Goal: Information Seeking & Learning: Learn about a topic

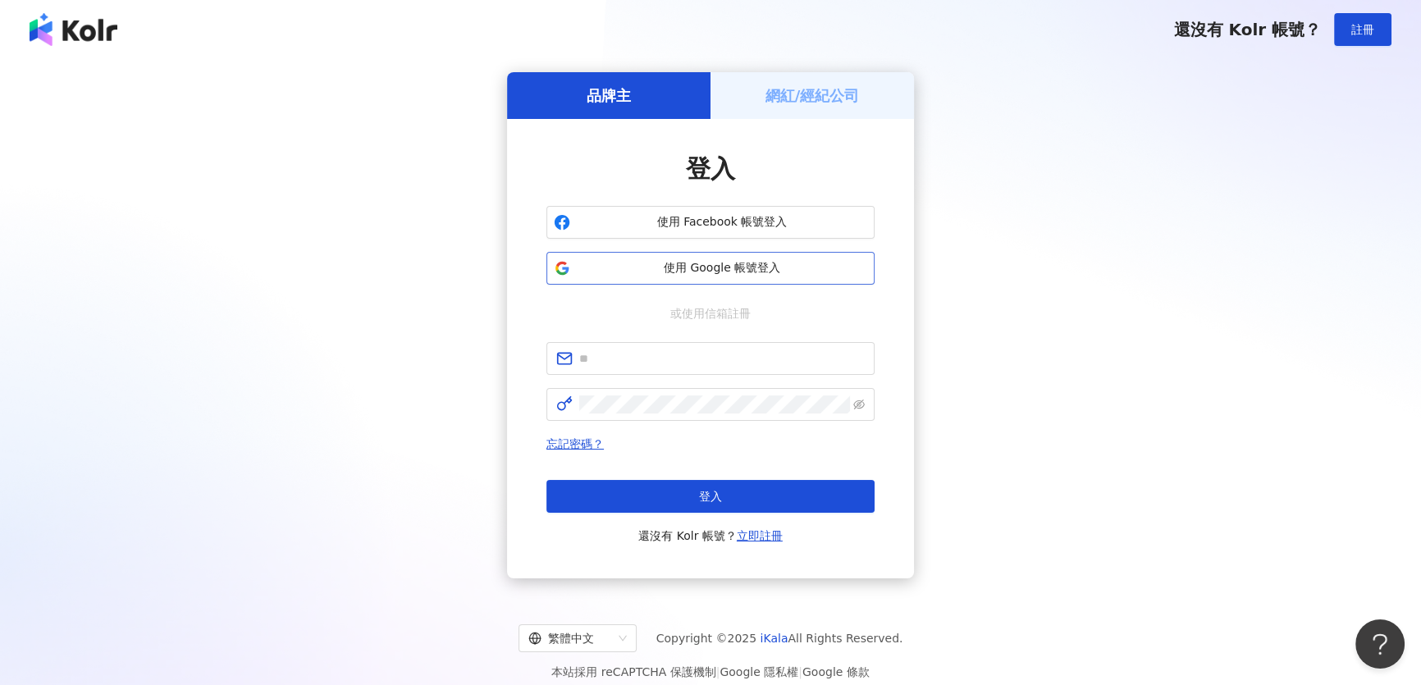
click at [648, 272] on span "使用 Google 帳號登入" at bounding box center [722, 268] width 290 height 16
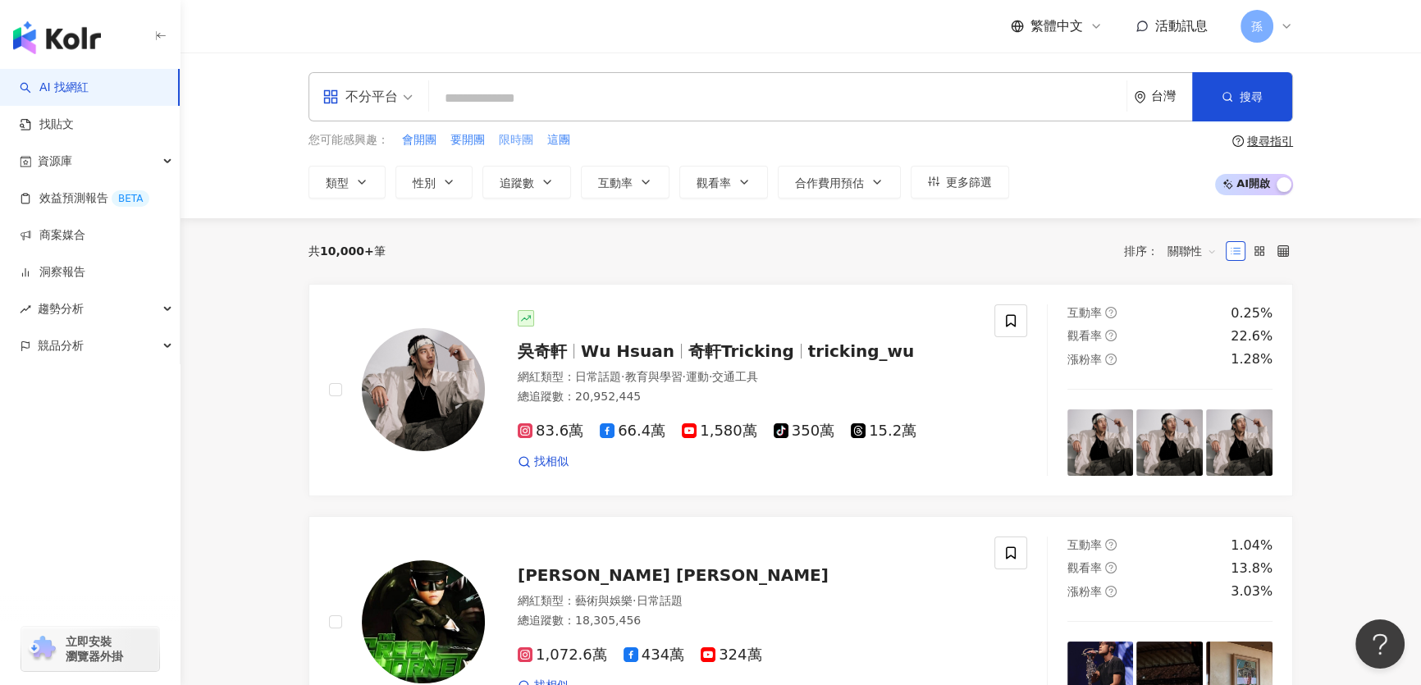
click at [525, 143] on span "限時團" at bounding box center [516, 140] width 34 height 16
type input "***"
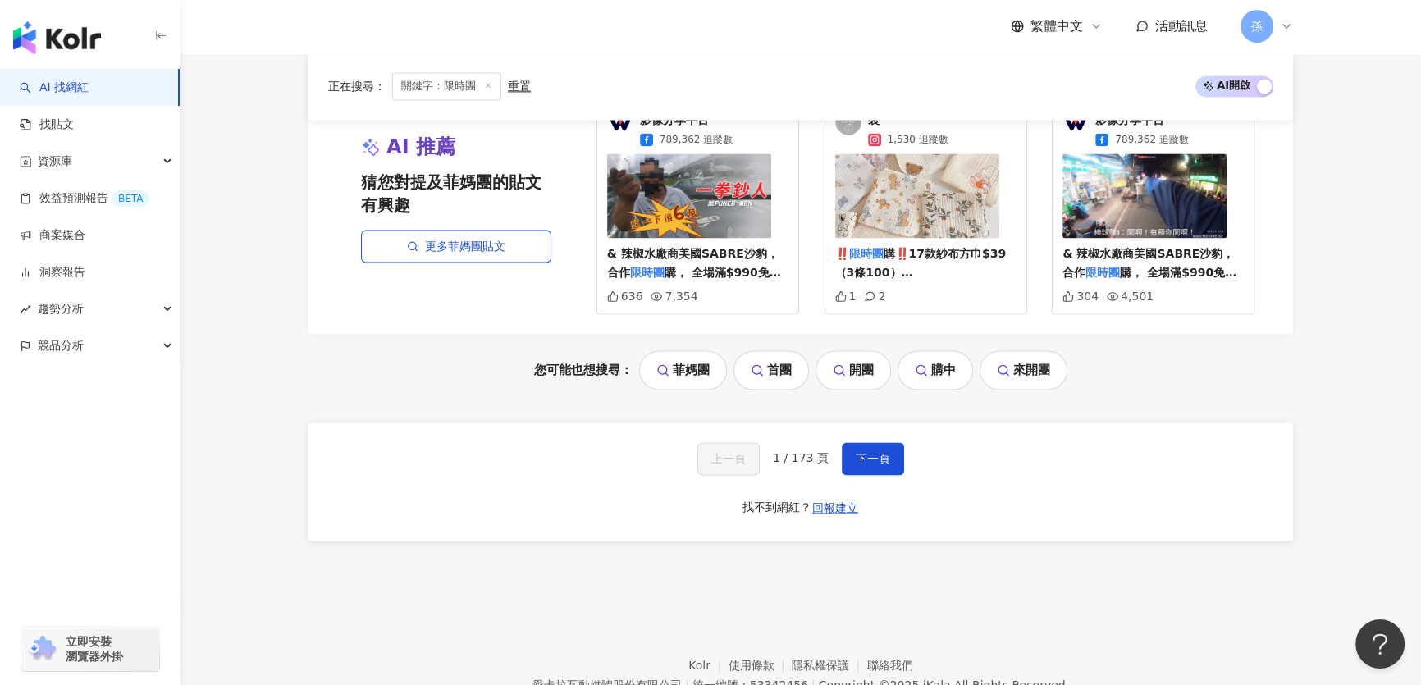
scroll to position [3097, 0]
click at [871, 451] on span "下一頁" at bounding box center [873, 457] width 34 height 13
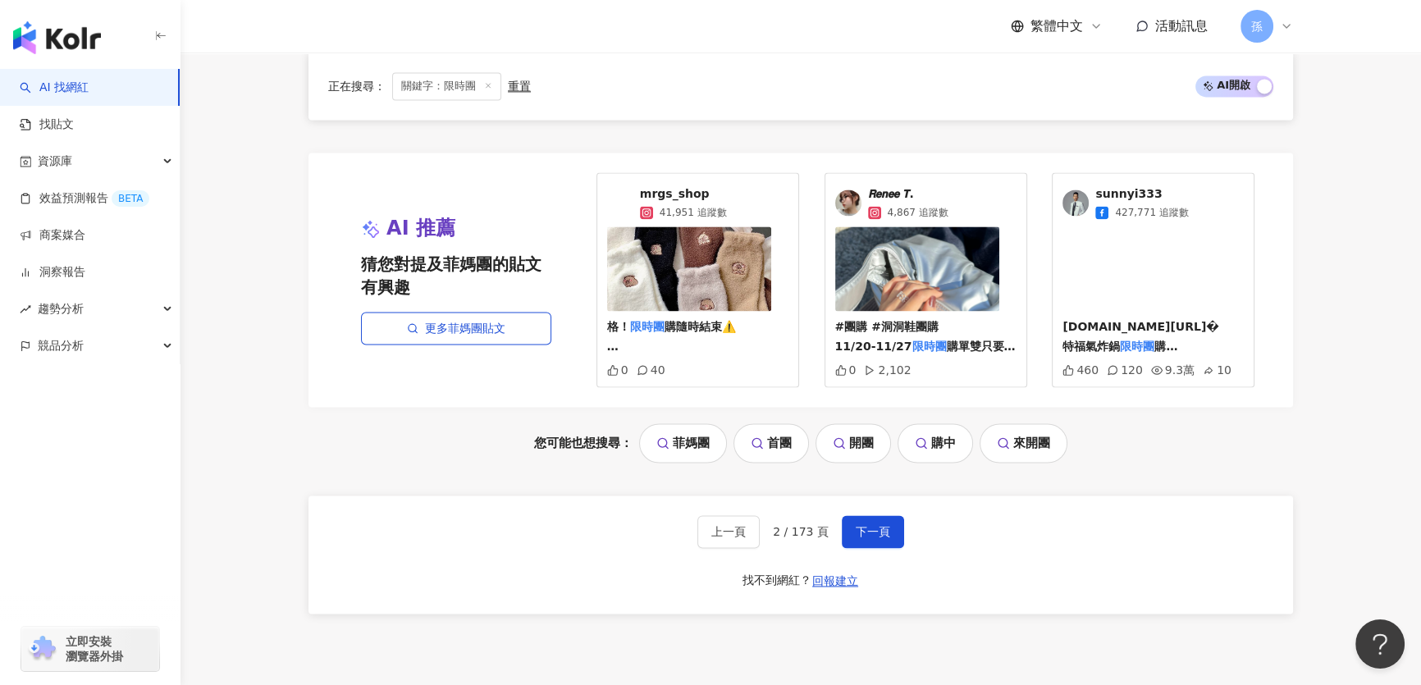
scroll to position [3202, 0]
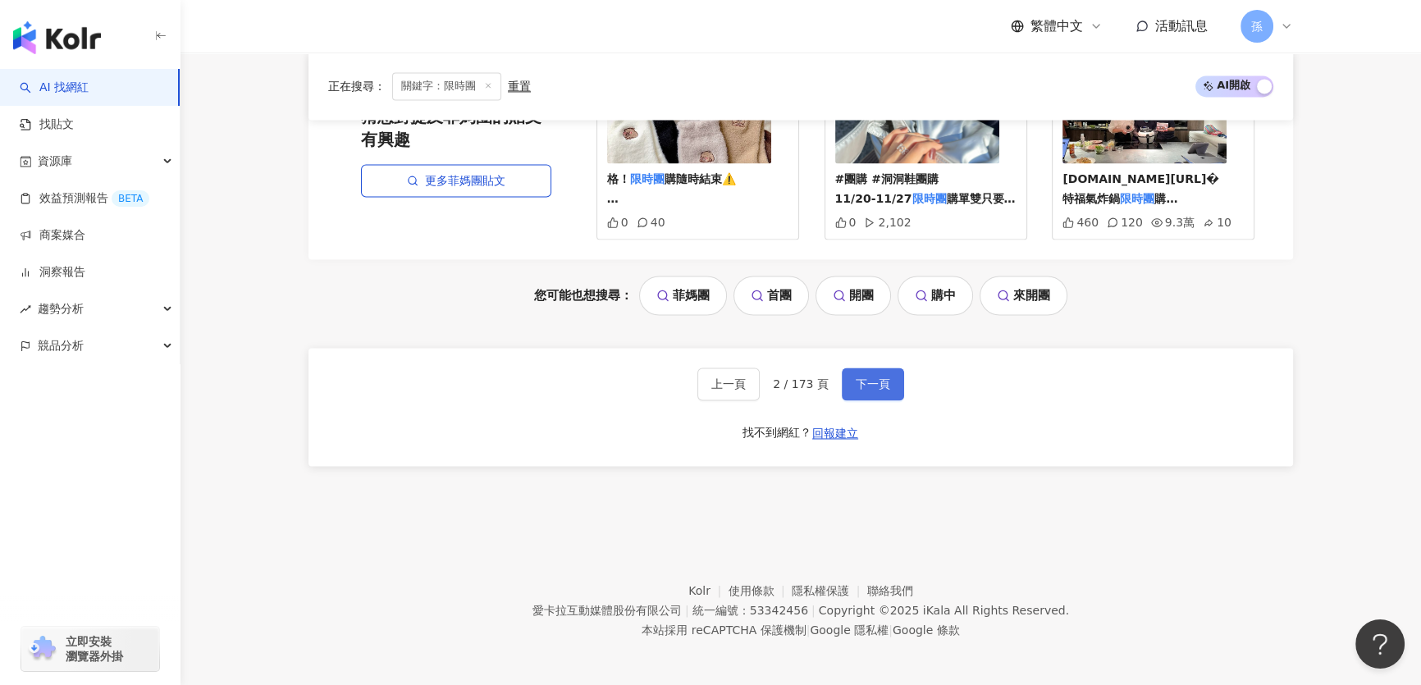
click at [867, 378] on span "下一頁" at bounding box center [873, 383] width 34 height 13
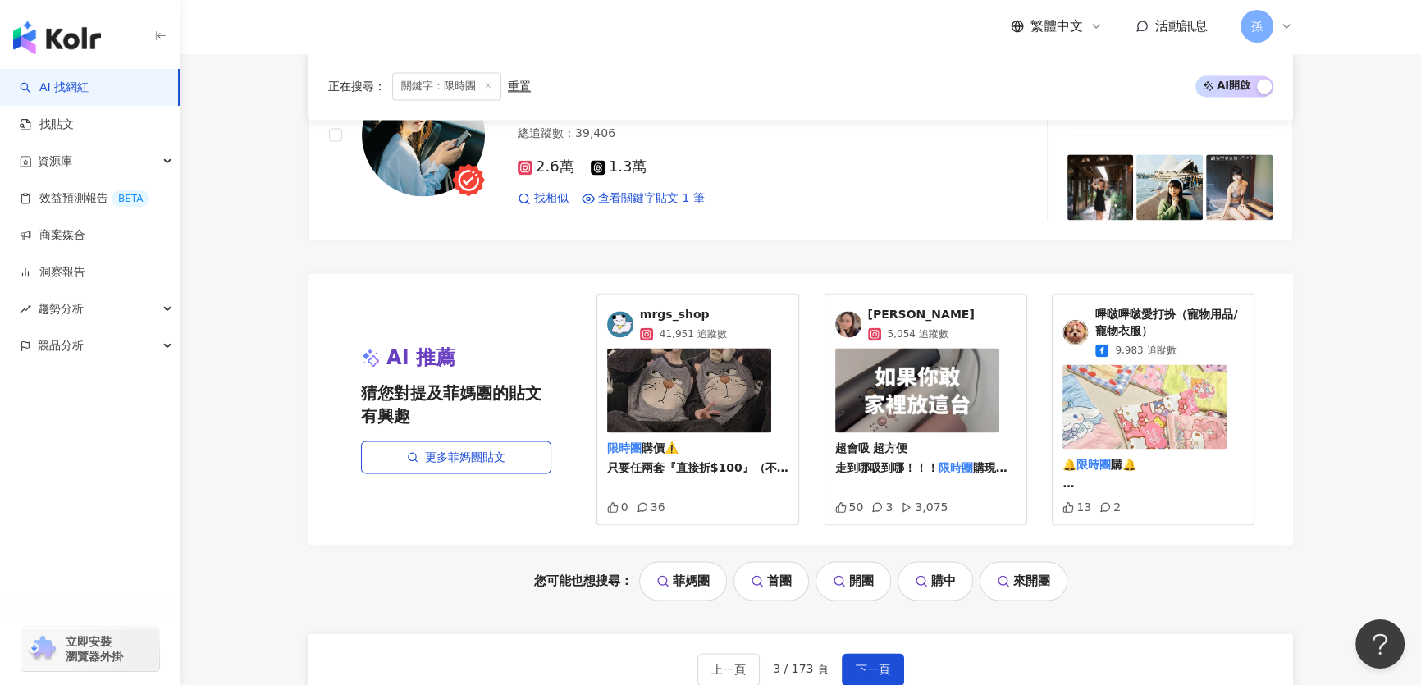
scroll to position [3021, 0]
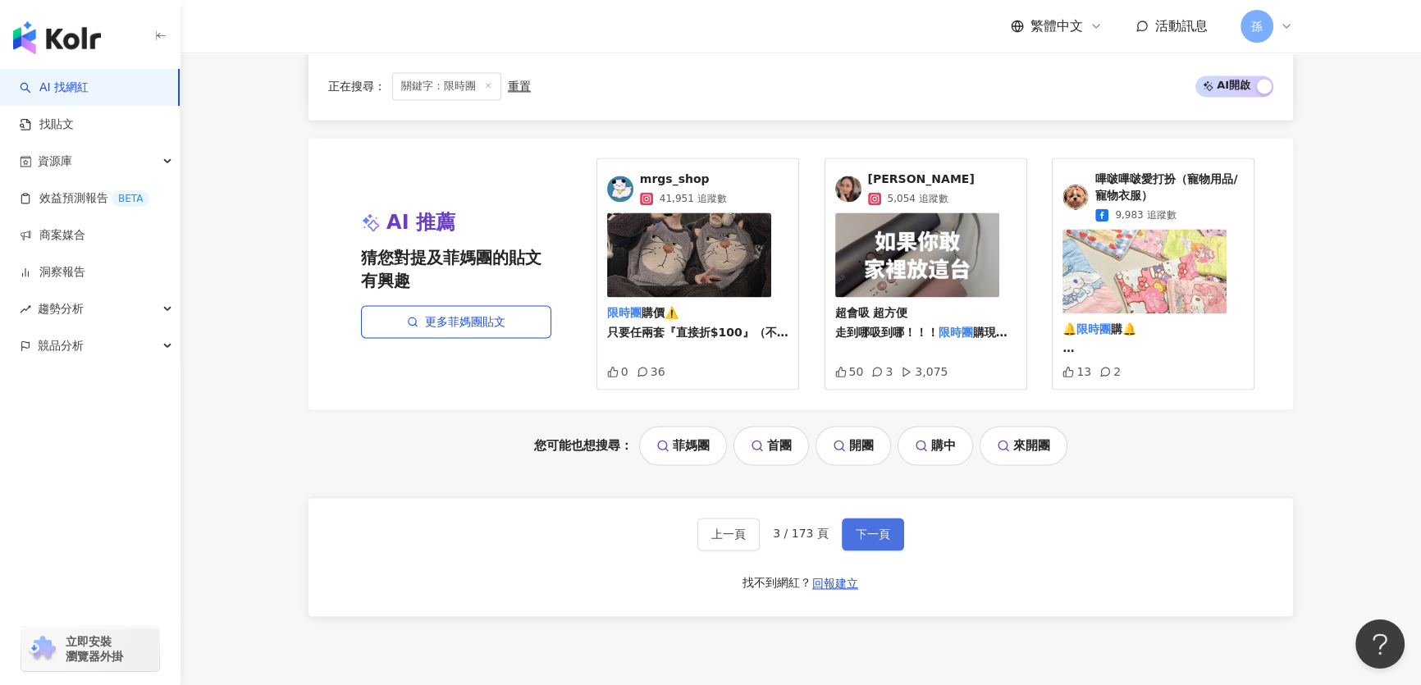
click at [869, 536] on span "下一頁" at bounding box center [873, 534] width 34 height 13
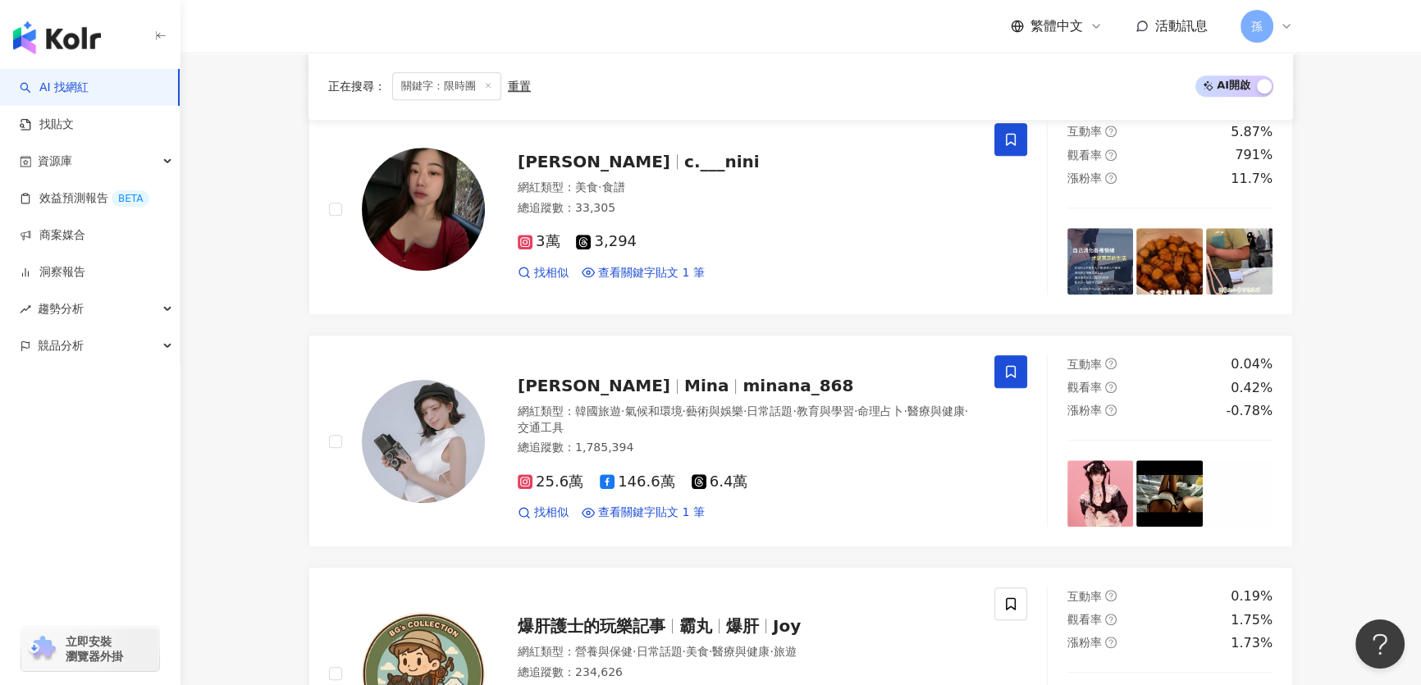
scroll to position [3170, 0]
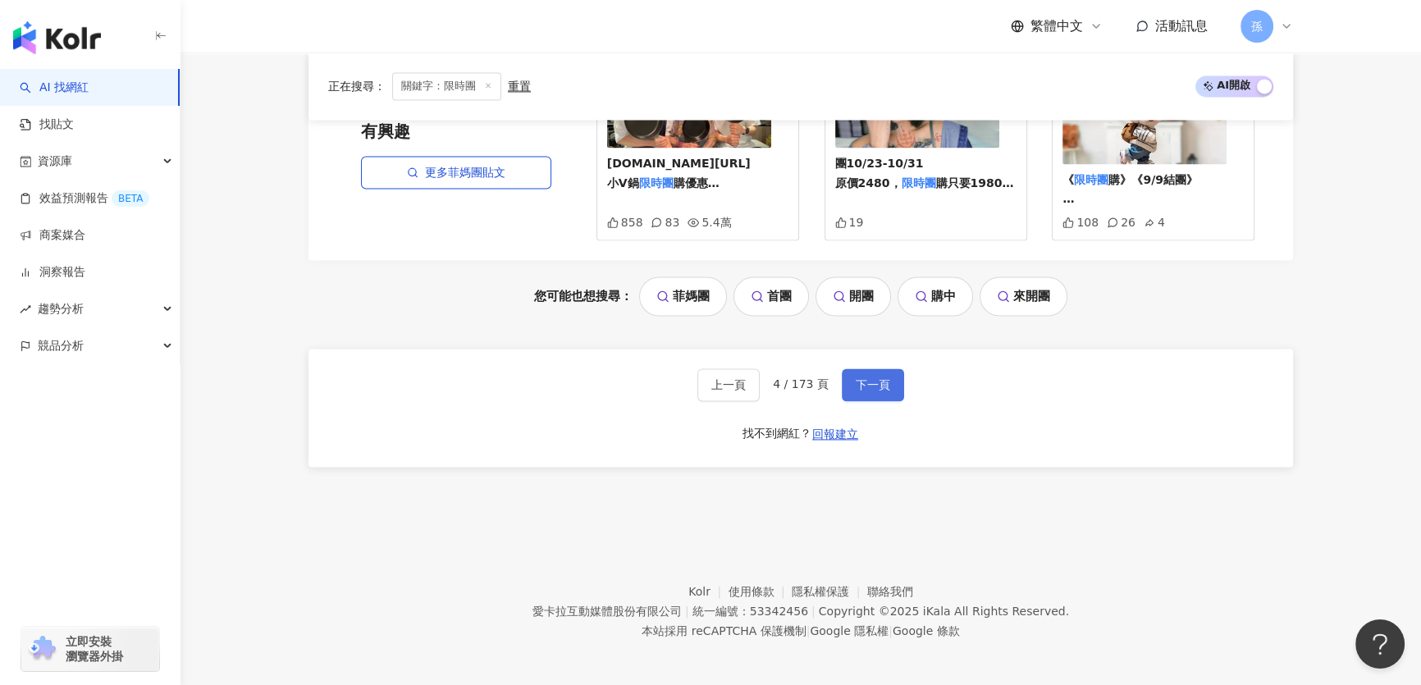
click at [856, 368] on button "下一頁" at bounding box center [873, 384] width 62 height 33
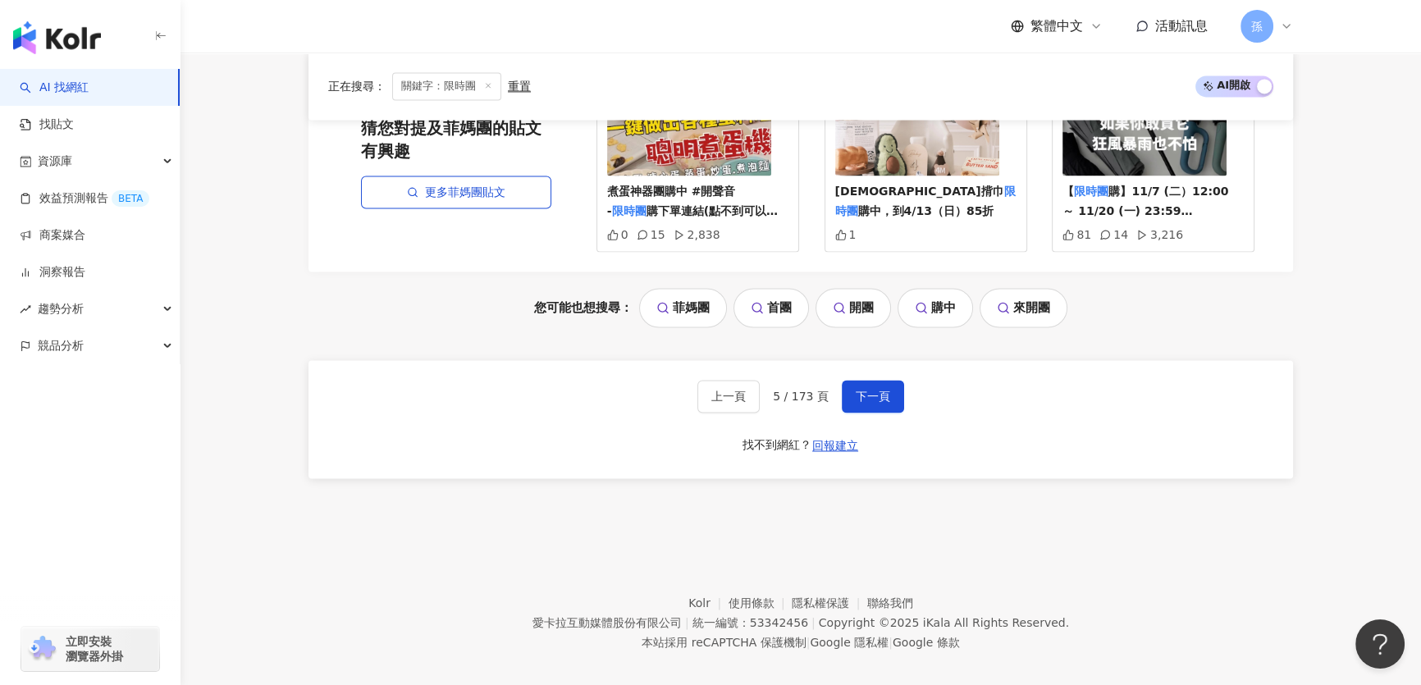
scroll to position [3154, 0]
click at [865, 389] on span "下一頁" at bounding box center [873, 395] width 34 height 13
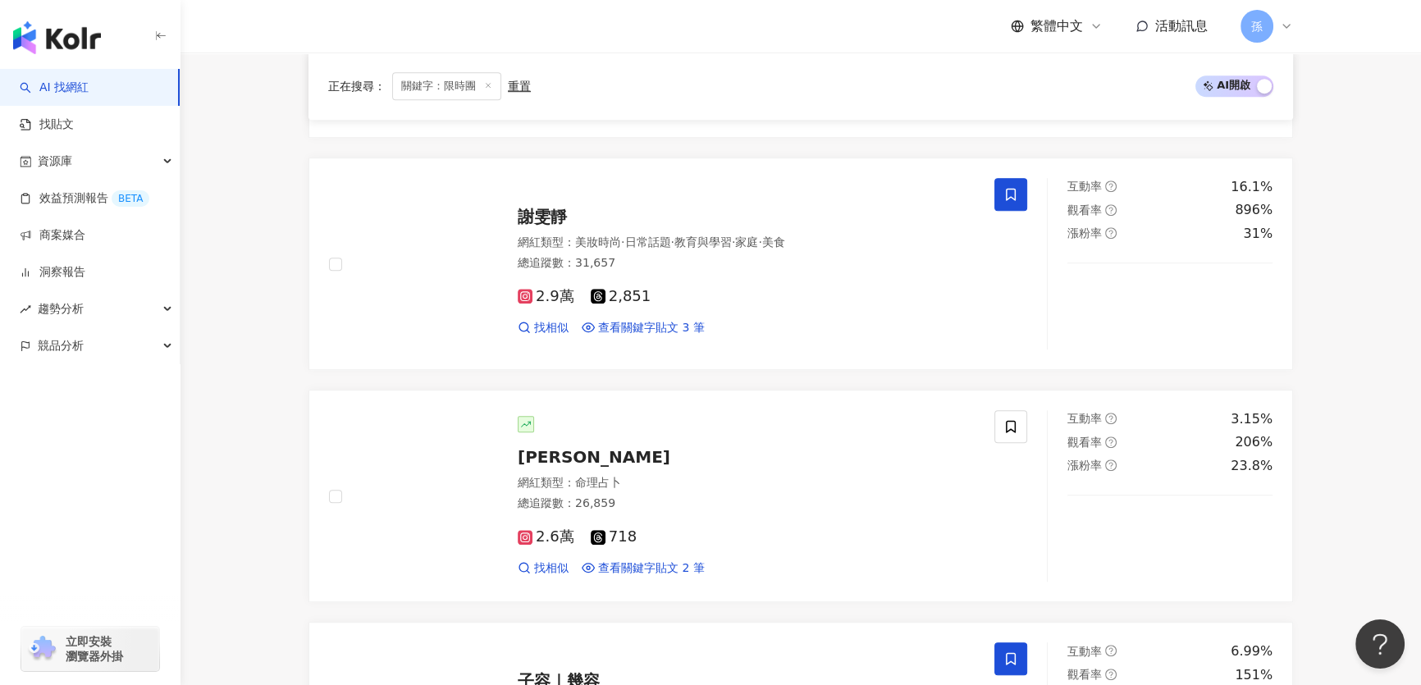
scroll to position [1363, 0]
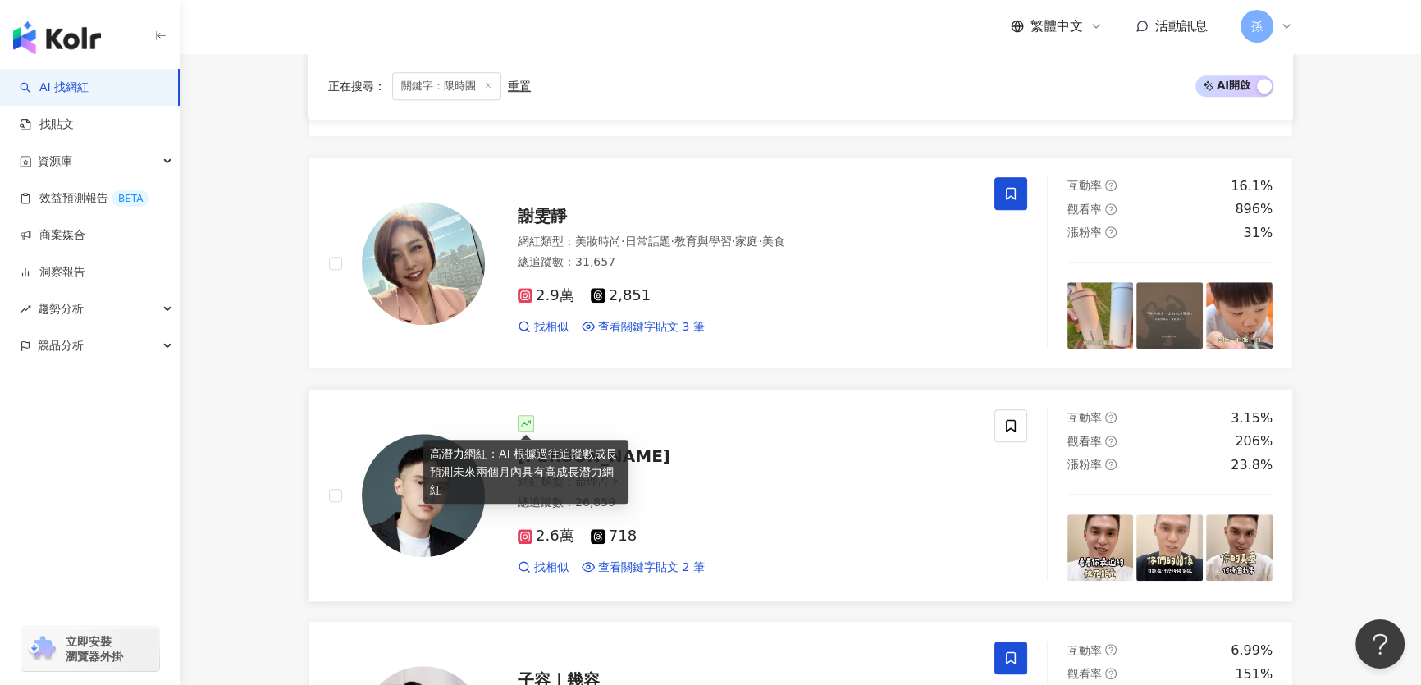
drag, startPoint x: 558, startPoint y: 452, endPoint x: 740, endPoint y: 485, distance: 185.1
click at [740, 485] on div "網紅類型 ： 命理占卜" at bounding box center [746, 482] width 457 height 16
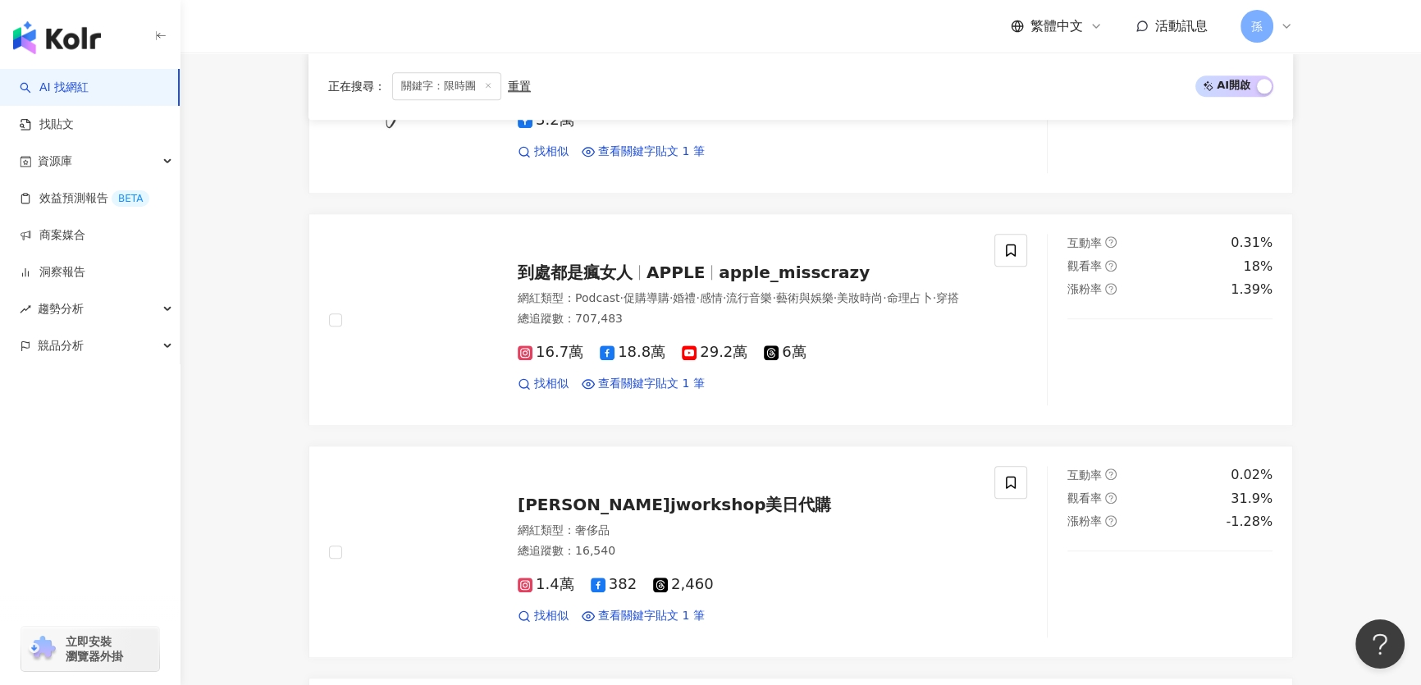
scroll to position [3154, 0]
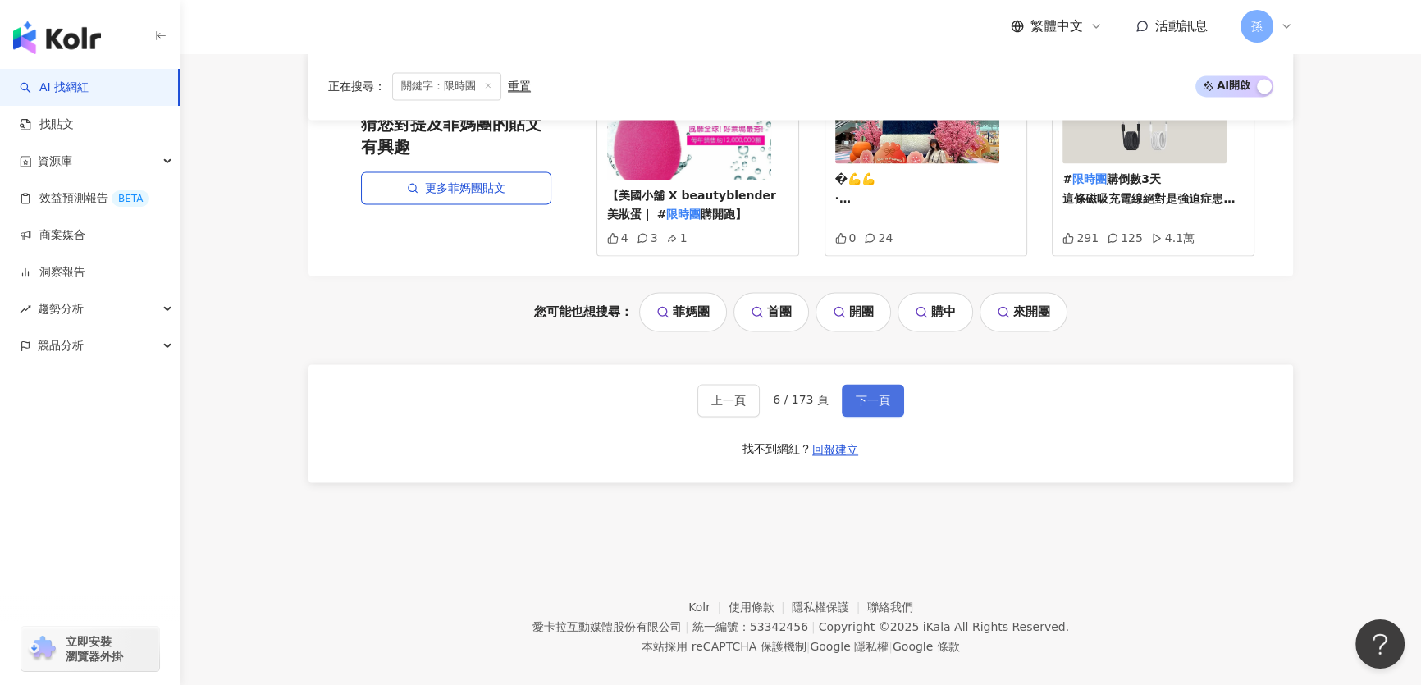
click at [867, 394] on span "下一頁" at bounding box center [873, 400] width 34 height 13
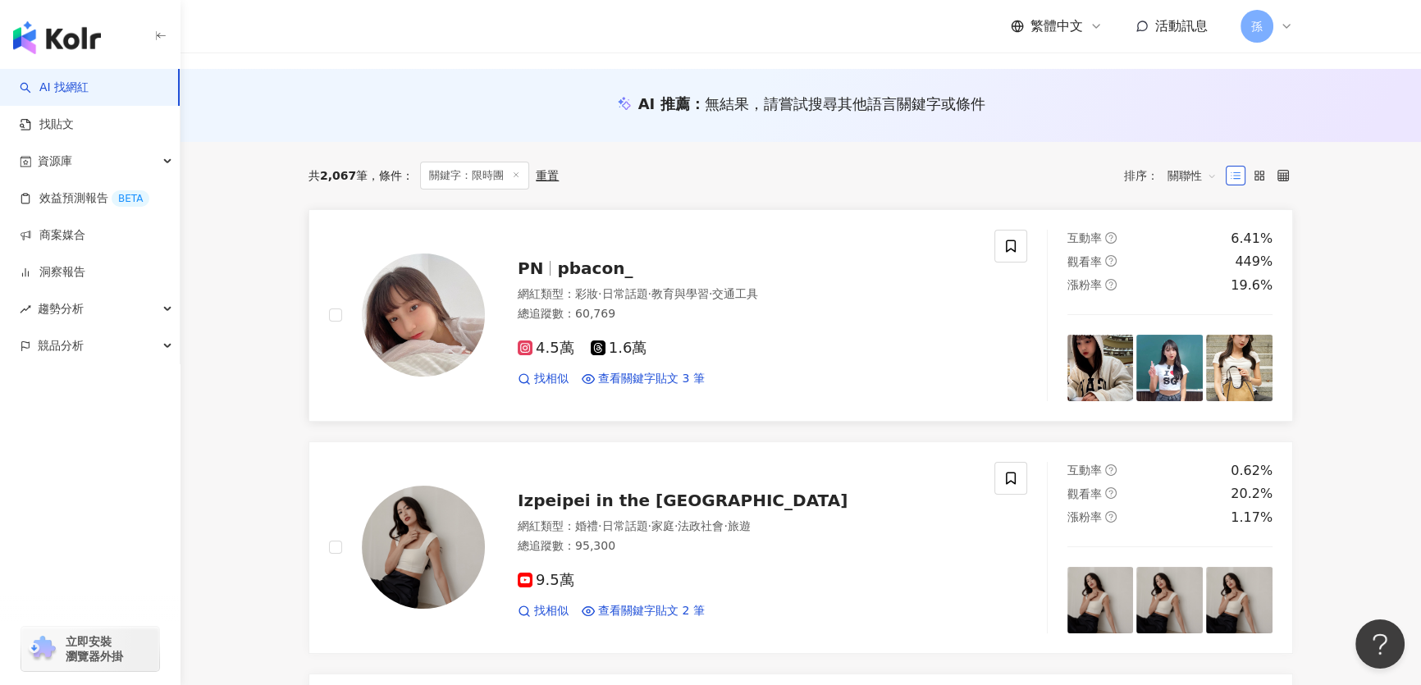
scroll to position [149, 0]
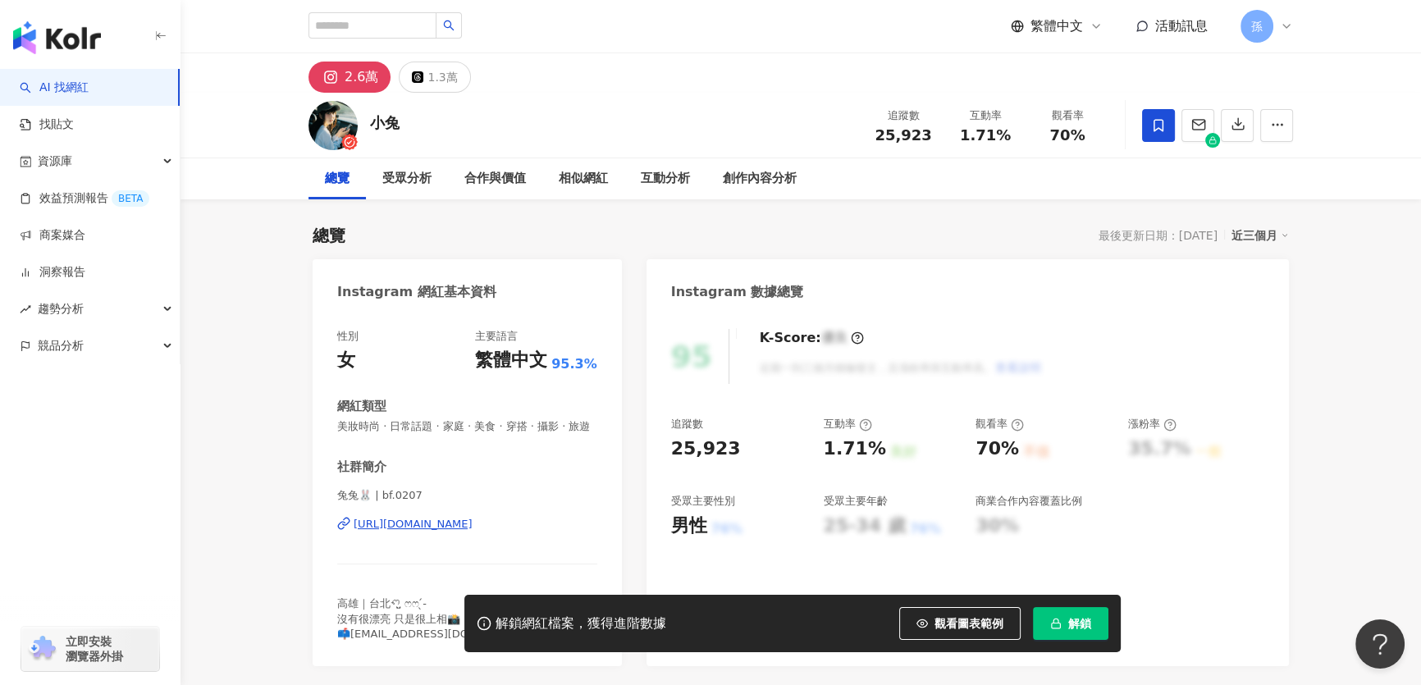
click at [473, 532] on div "https://www.instagram.com/bf.0207/" at bounding box center [413, 524] width 119 height 15
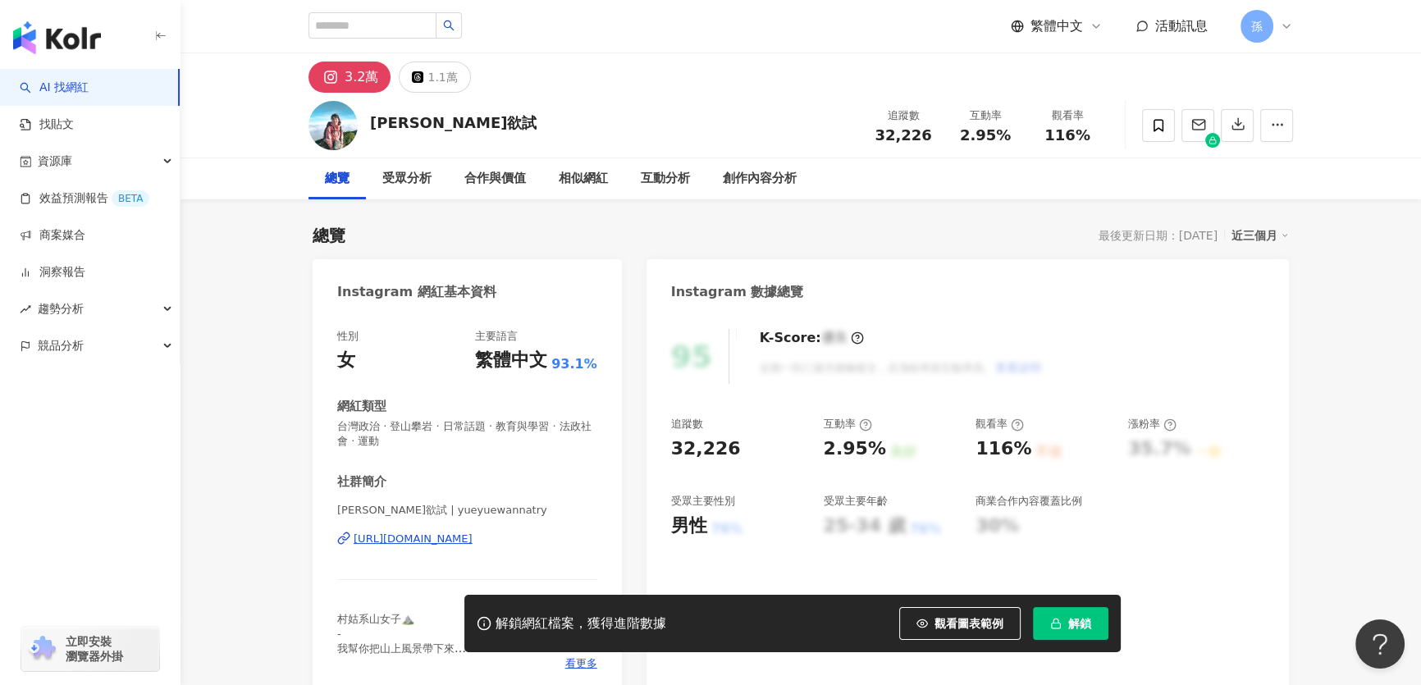
click at [433, 538] on div "https://www.instagram.com/yueyuewannatry/" at bounding box center [413, 539] width 119 height 15
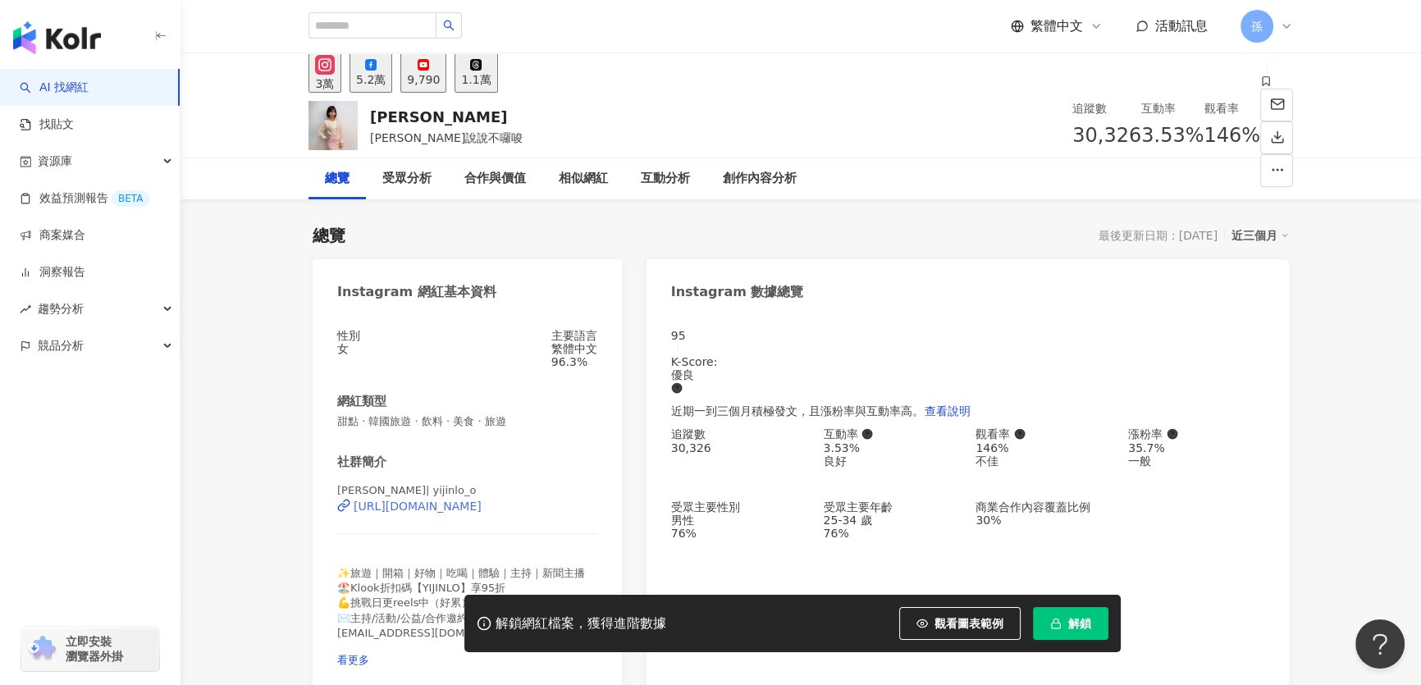
click at [482, 513] on div "https://www.instagram.com/yijinlo_o/" at bounding box center [418, 506] width 128 height 13
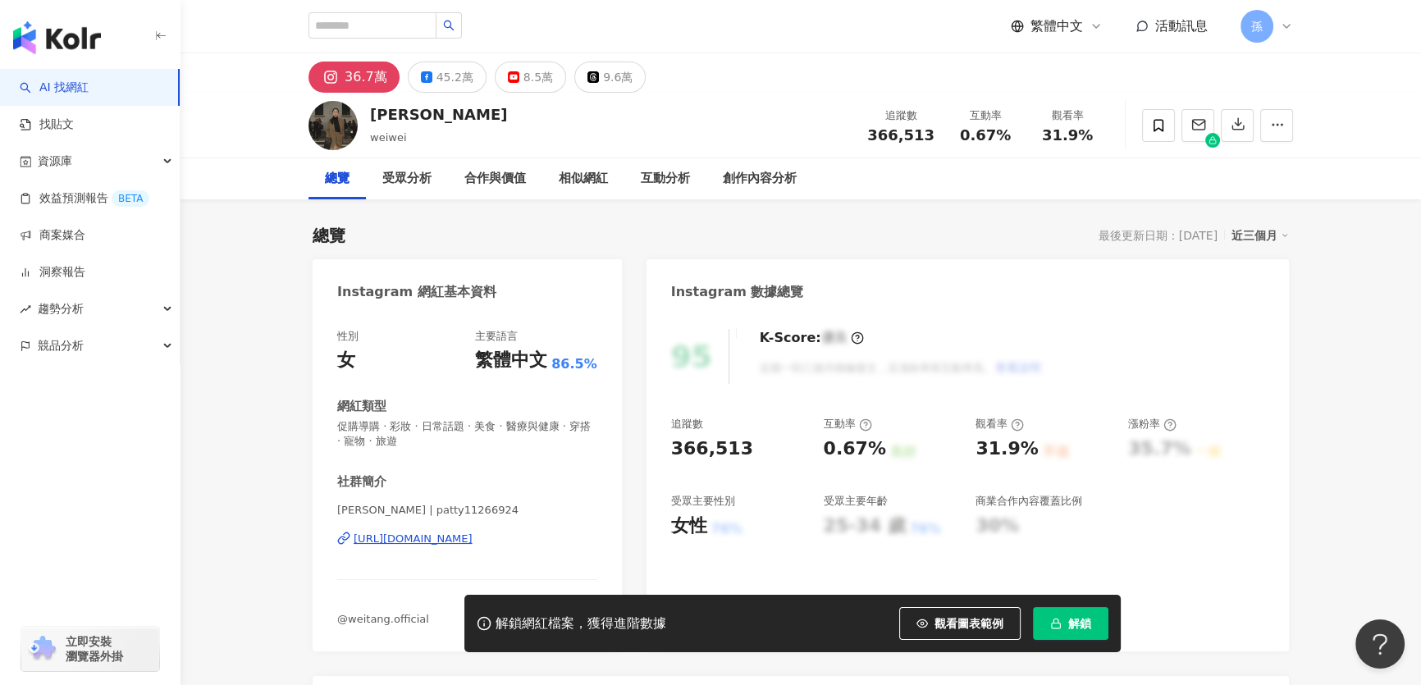
click at [473, 539] on div "https://www.instagram.com/patty11266924/" at bounding box center [413, 539] width 119 height 15
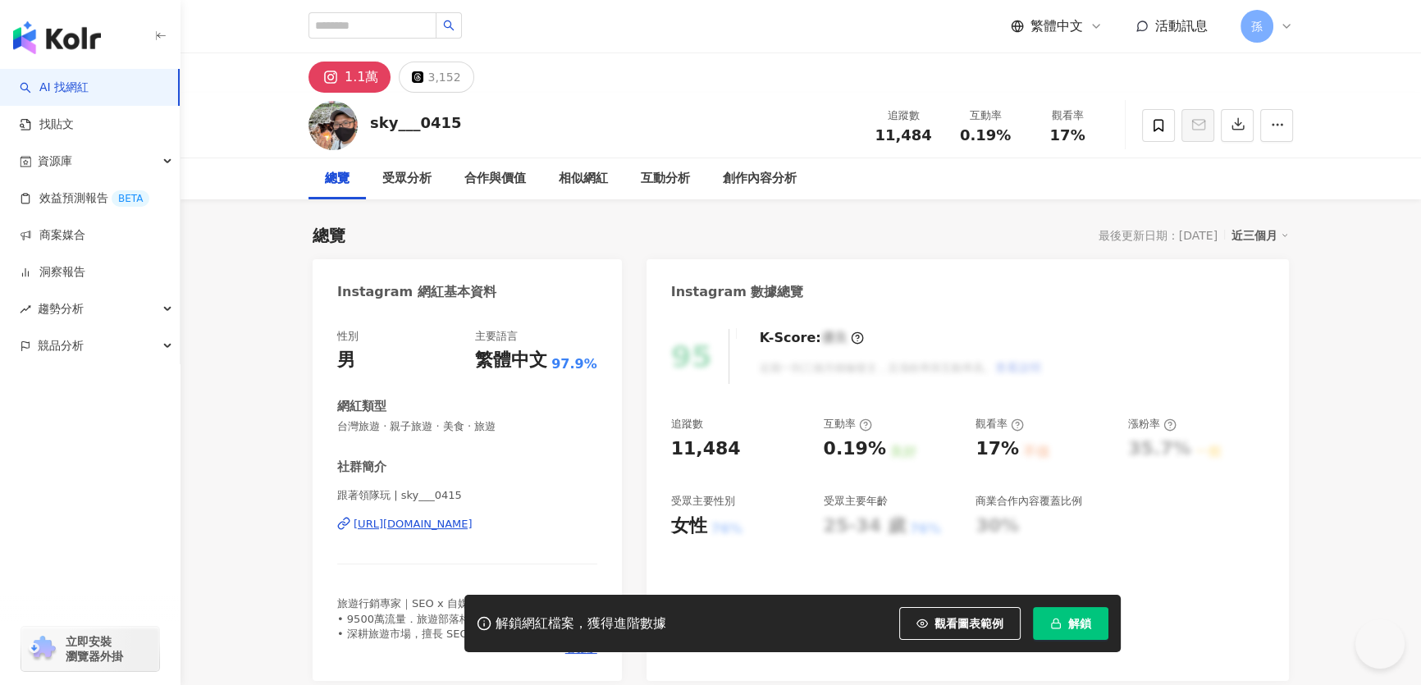
click at [435, 523] on div "https://www.instagram.com/sky___0415/" at bounding box center [413, 524] width 119 height 15
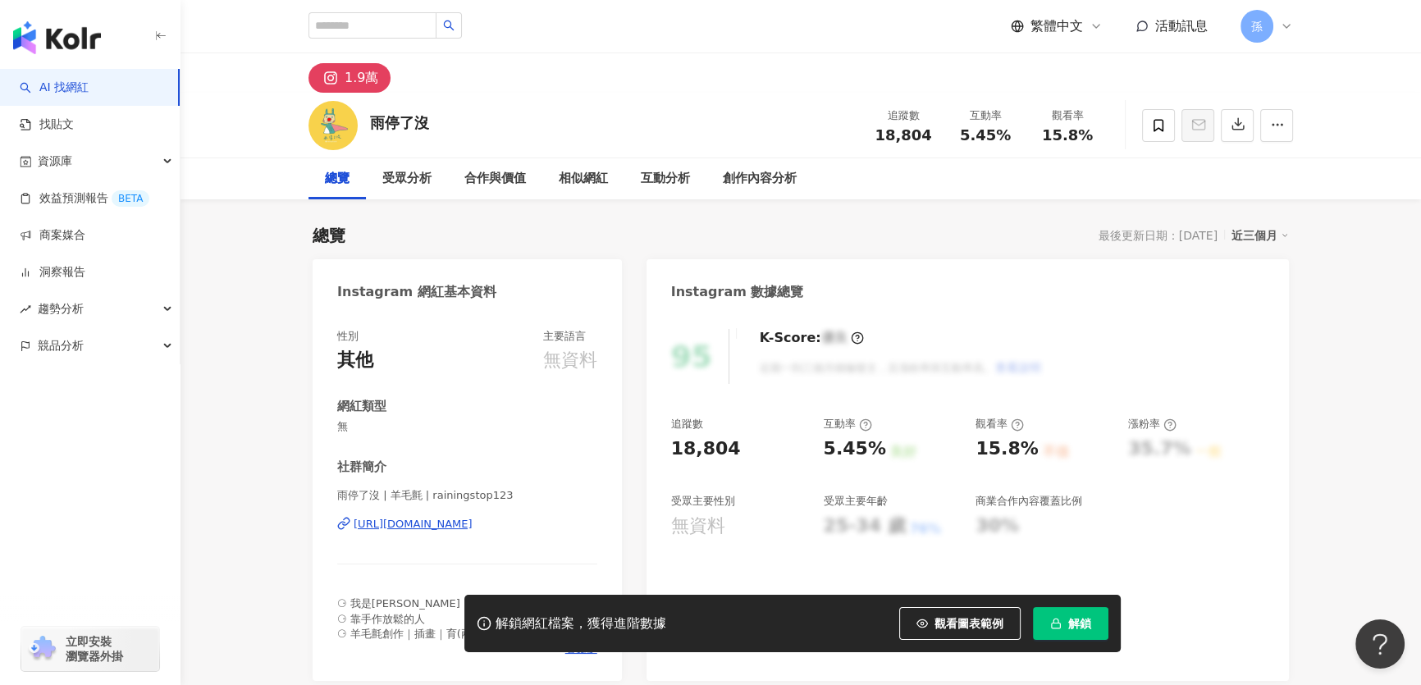
click at [409, 527] on div "[URL][DOMAIN_NAME]" at bounding box center [413, 524] width 119 height 15
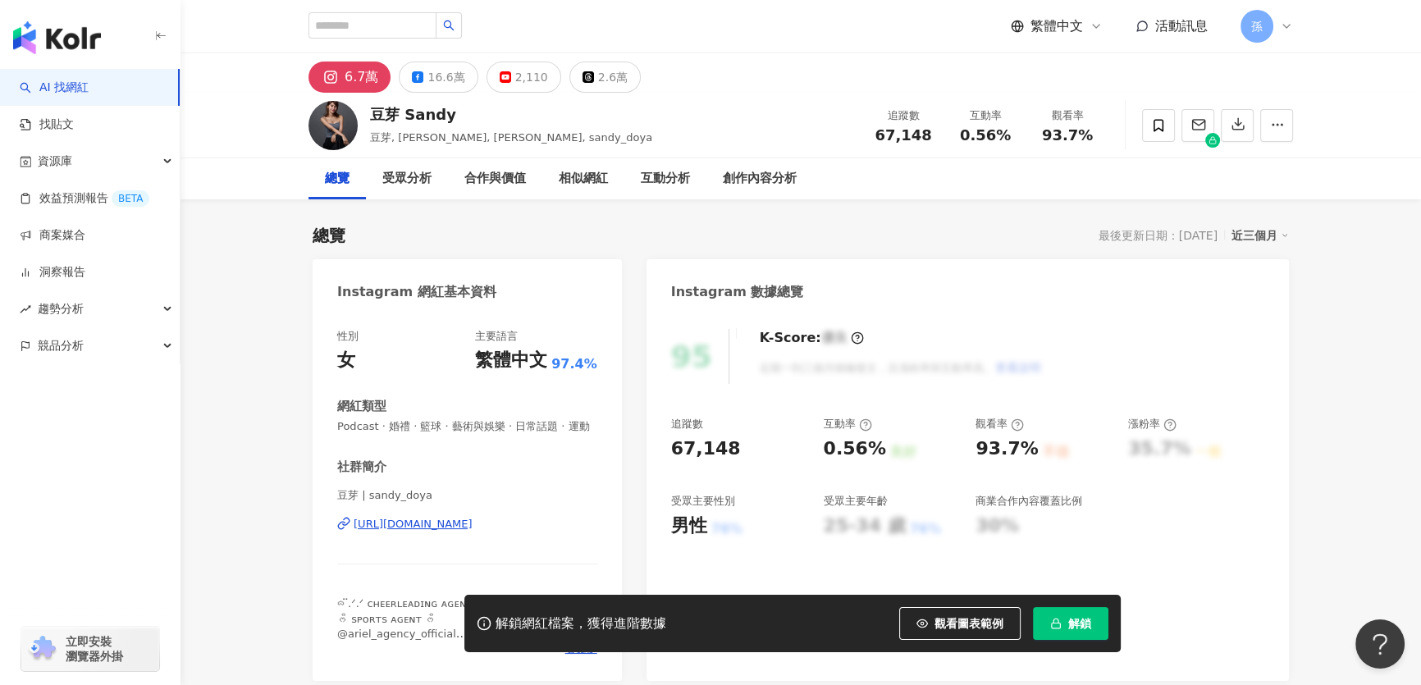
click at [421, 532] on div "https://www.instagram.com/sandy_doya/" at bounding box center [413, 524] width 119 height 15
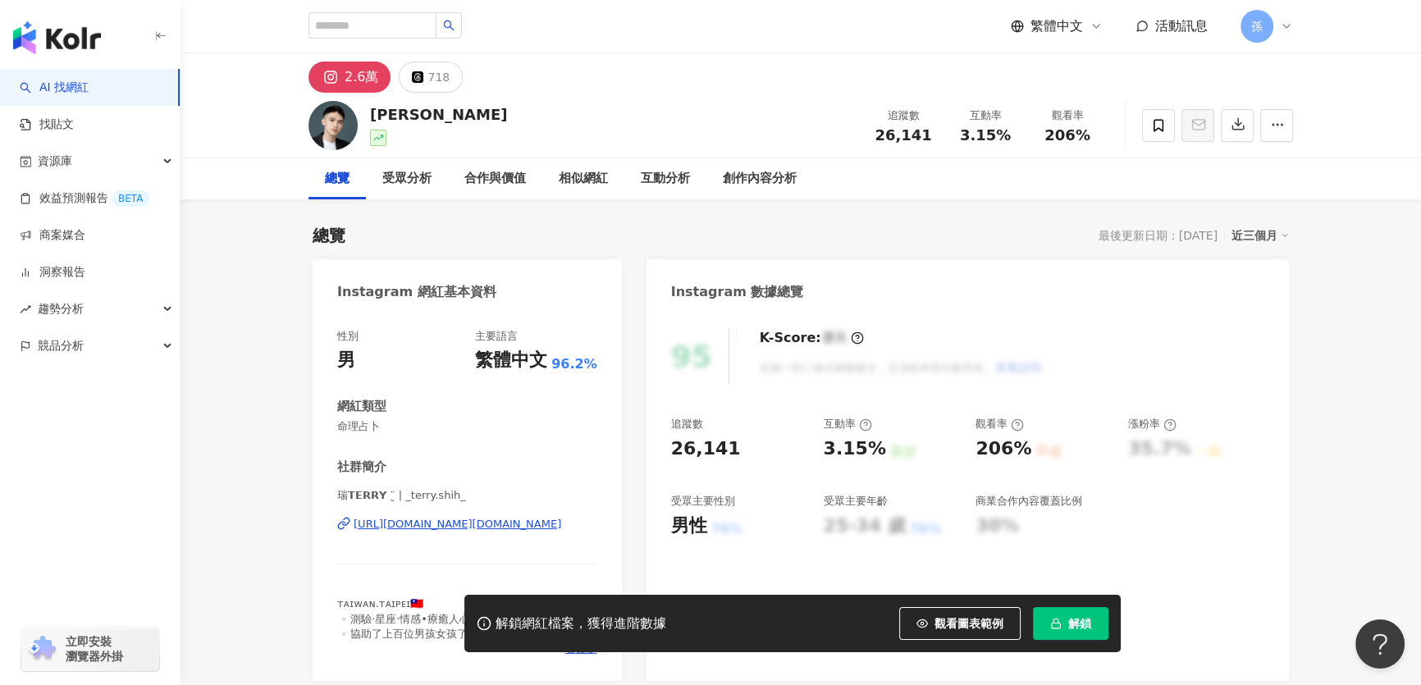
click at [511, 523] on div "[URL][DOMAIN_NAME][DOMAIN_NAME]" at bounding box center [458, 524] width 208 height 15
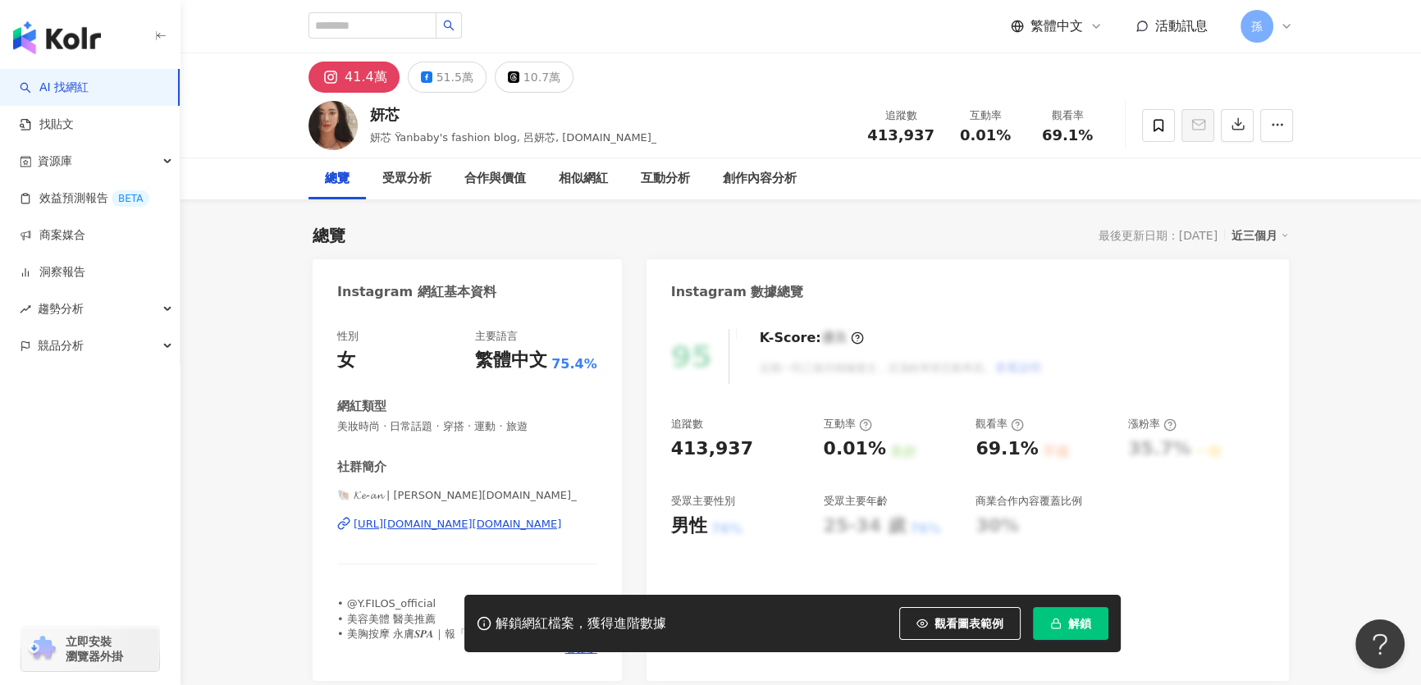
click at [464, 526] on div "[URL][DOMAIN_NAME][DOMAIN_NAME]" at bounding box center [458, 524] width 208 height 15
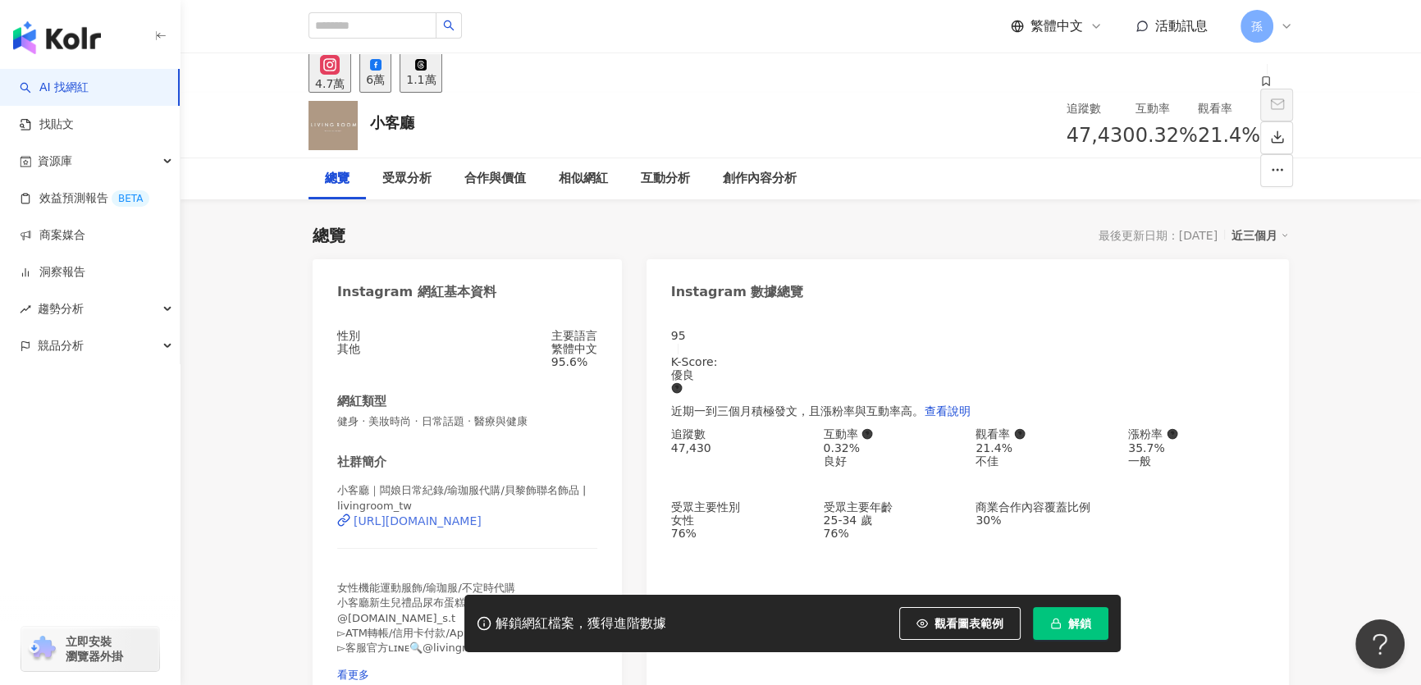
click at [482, 525] on div "[URL][DOMAIN_NAME]" at bounding box center [418, 521] width 128 height 13
click at [385, 80] on div "6萬" at bounding box center [375, 79] width 19 height 13
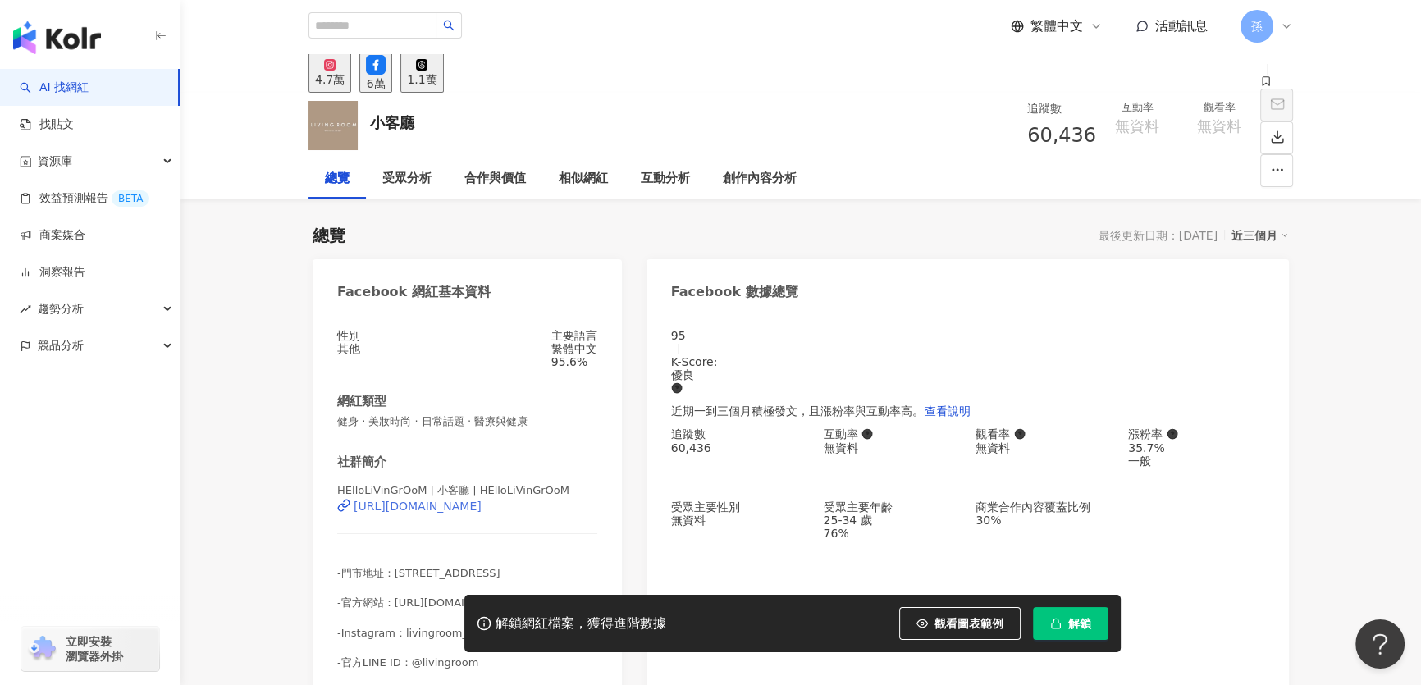
click at [482, 513] on div "[URL][DOMAIN_NAME]" at bounding box center [418, 506] width 128 height 13
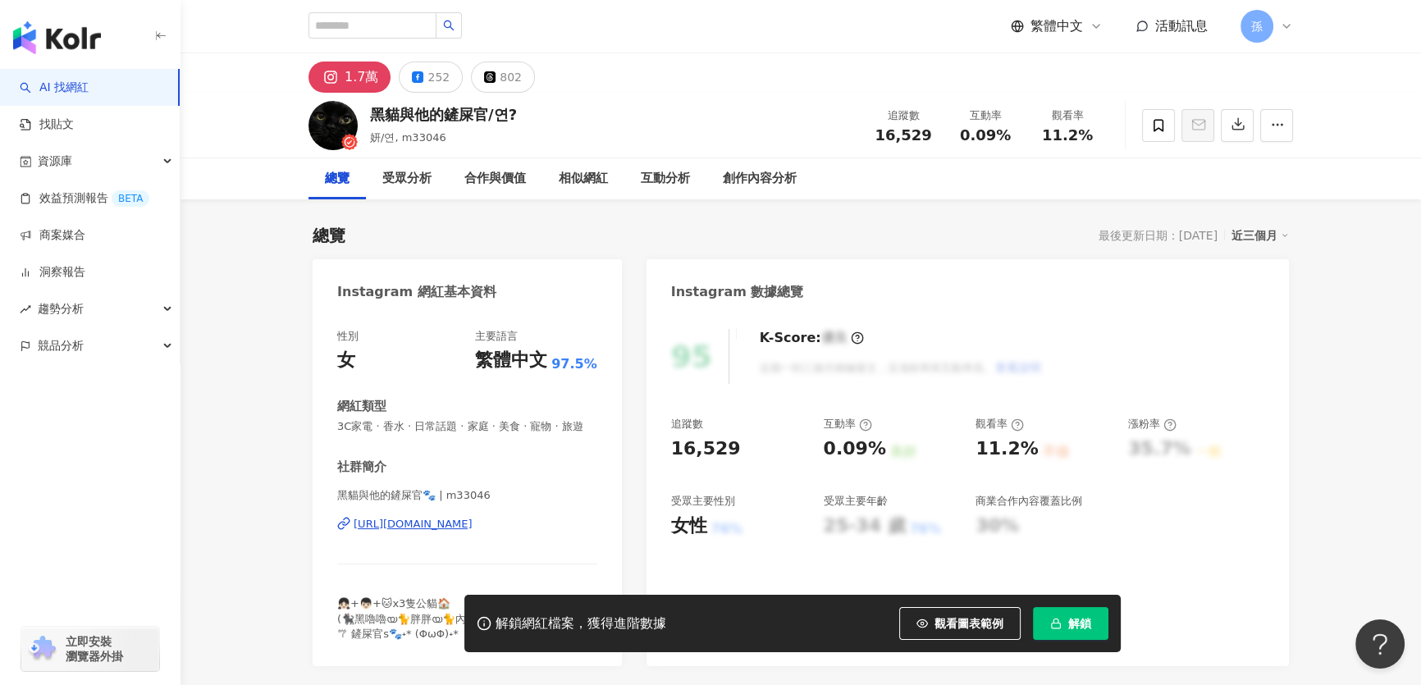
click at [473, 532] on div "[URL][DOMAIN_NAME]" at bounding box center [413, 524] width 119 height 15
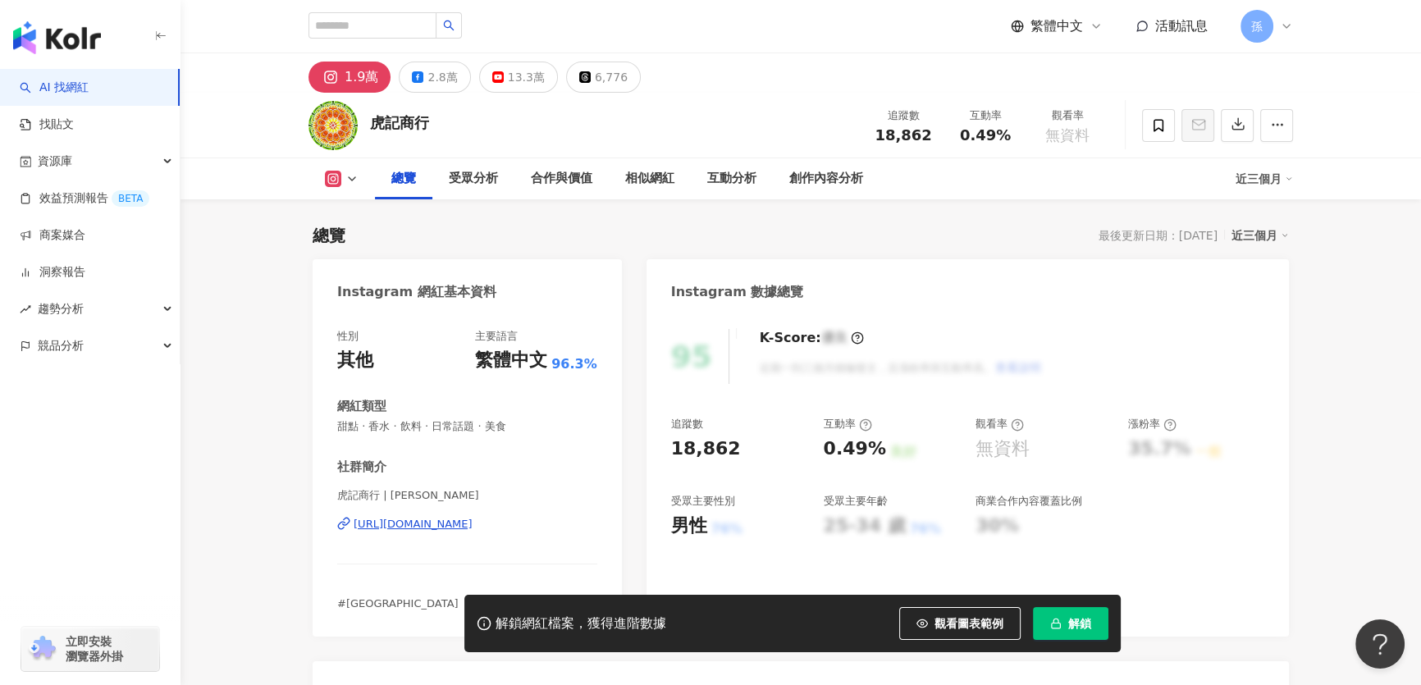
click at [425, 524] on div "https://www.instagram.com/alexhan/" at bounding box center [413, 524] width 119 height 15
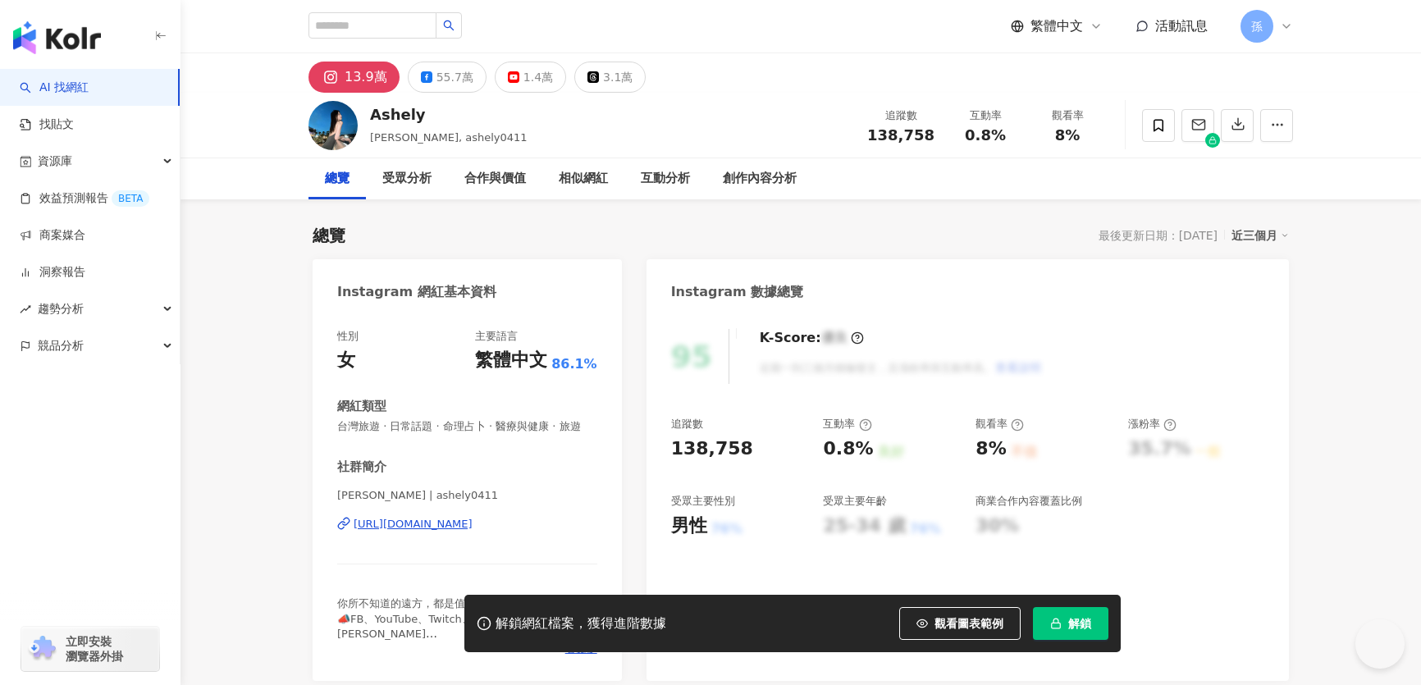
click at [442, 532] on div "[URL][DOMAIN_NAME]" at bounding box center [413, 524] width 119 height 15
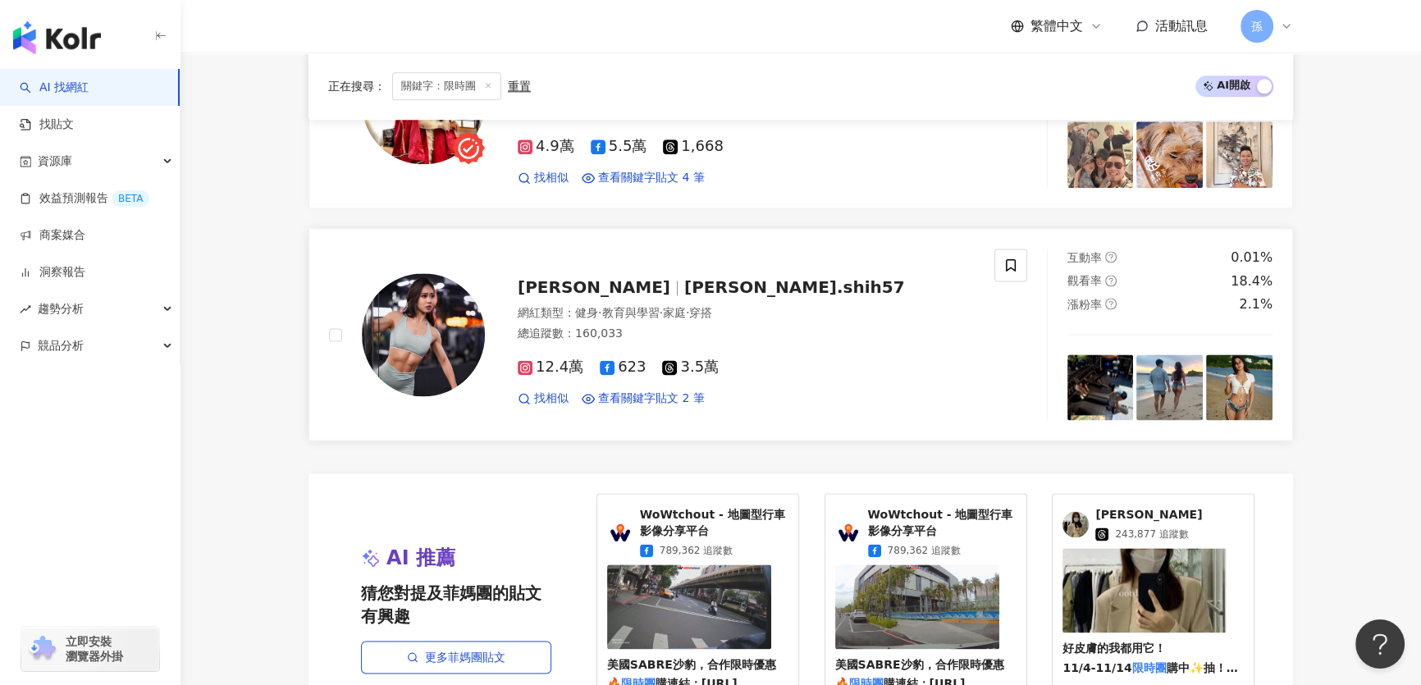
scroll to position [2984, 0]
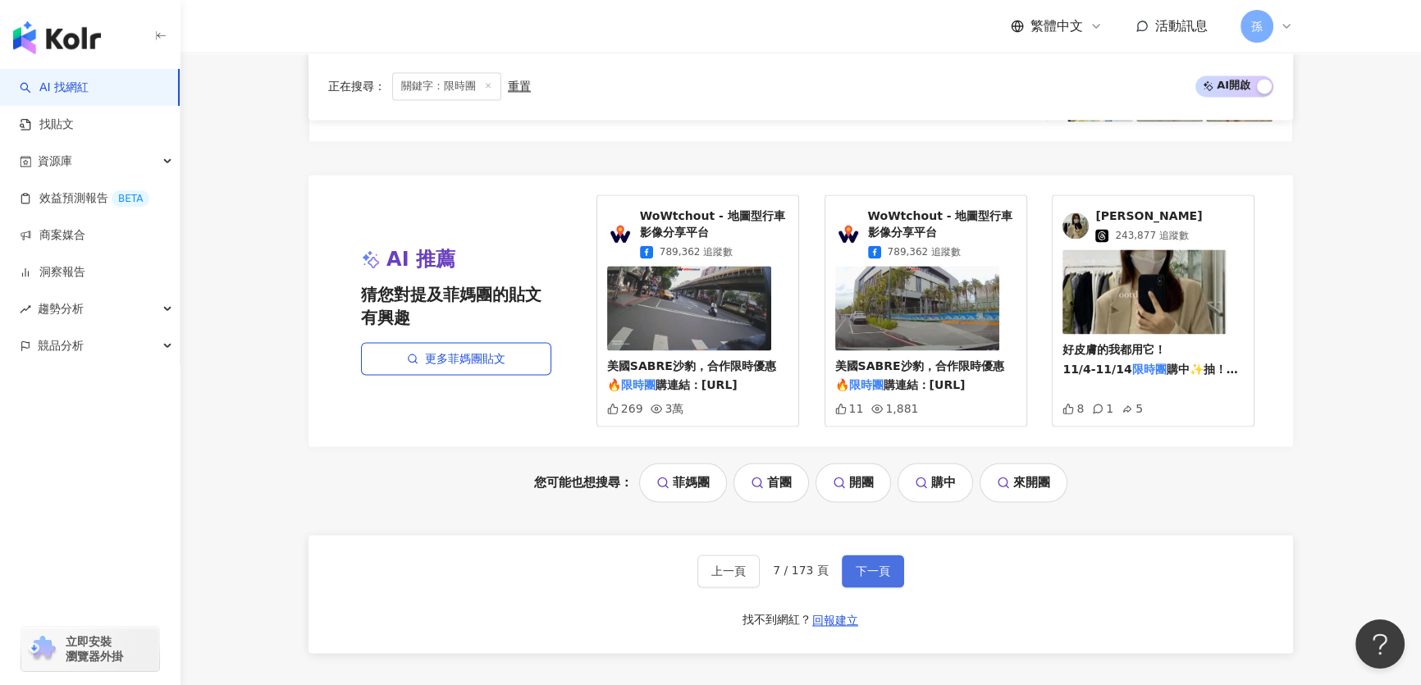
click at [862, 566] on span "下一頁" at bounding box center [873, 571] width 34 height 13
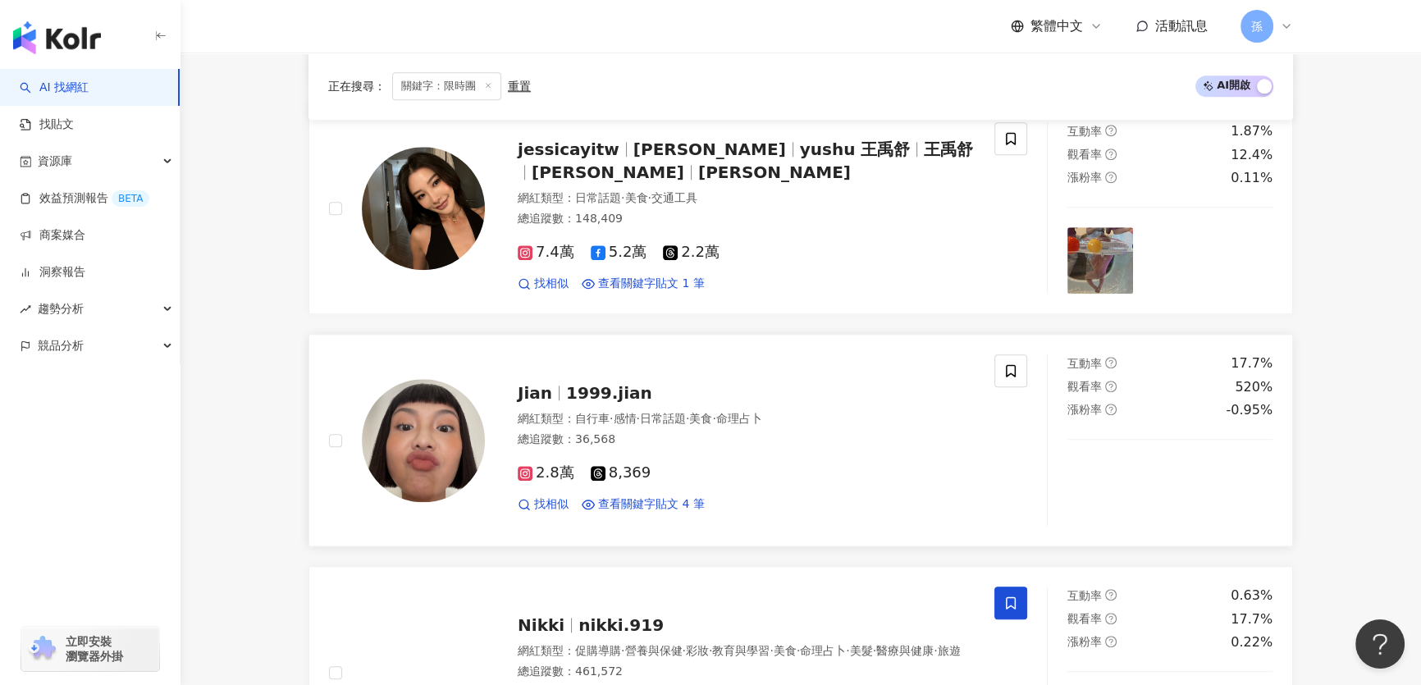
scroll to position [2088, 0]
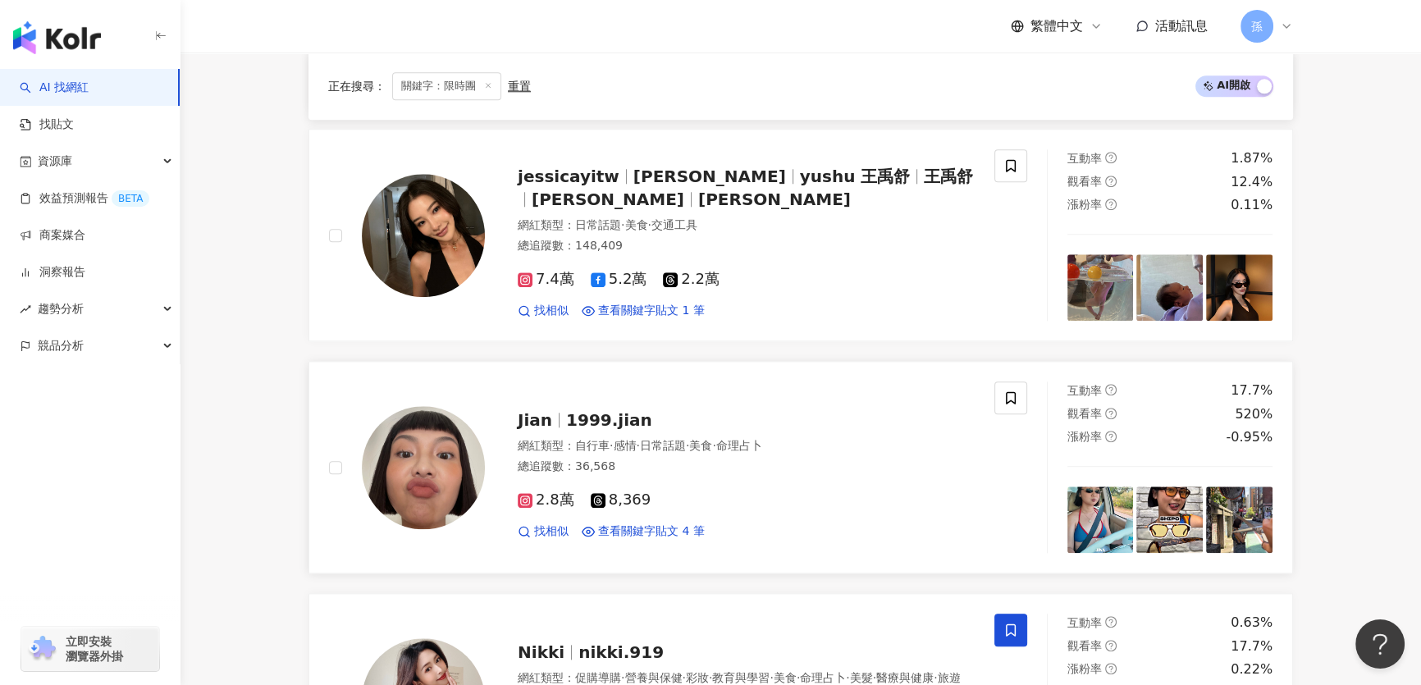
drag, startPoint x: 437, startPoint y: 443, endPoint x: 418, endPoint y: 446, distance: 18.3
click at [418, 446] on img at bounding box center [423, 467] width 123 height 123
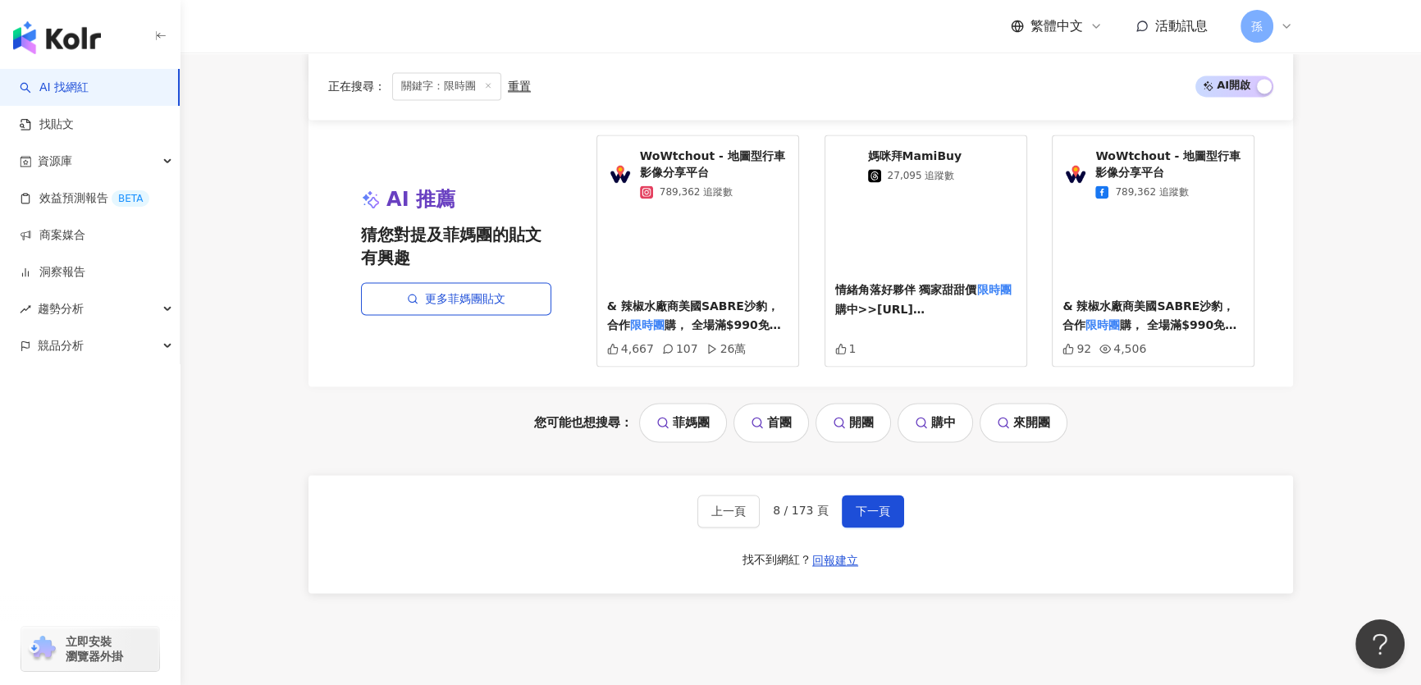
scroll to position [3170, 0]
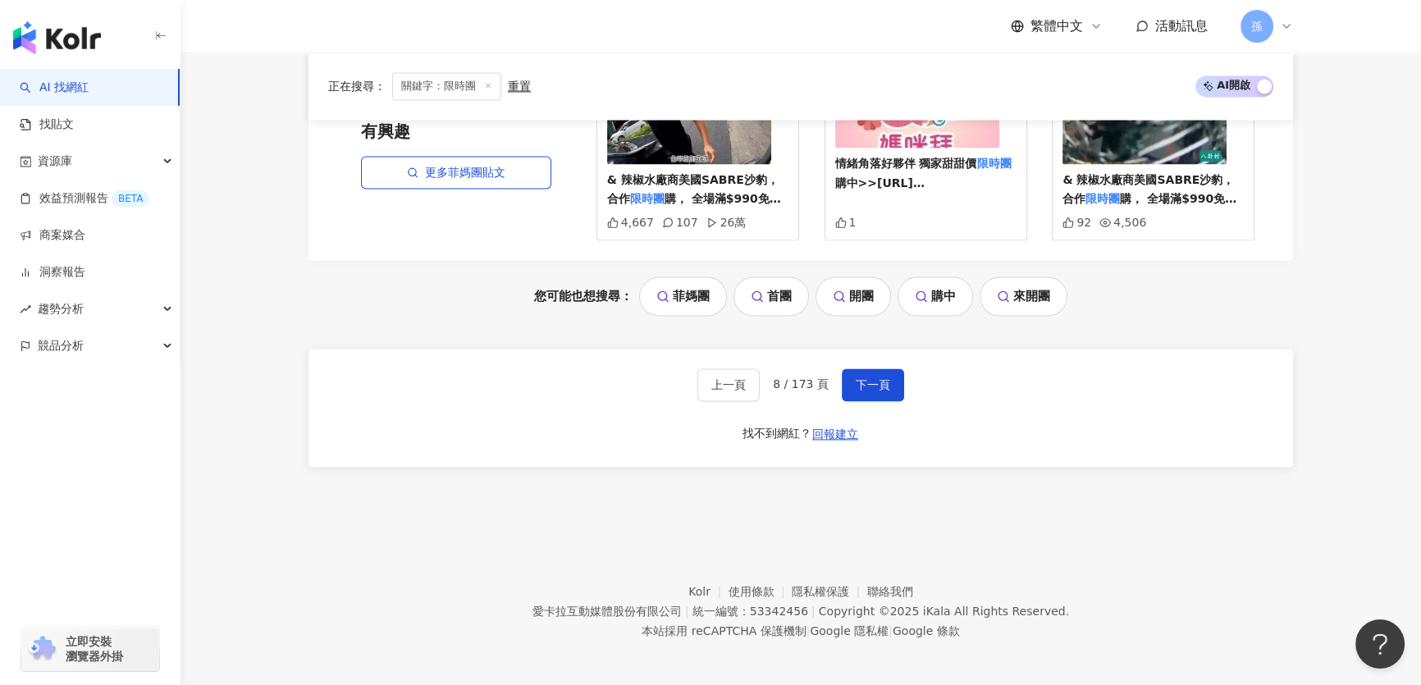
drag, startPoint x: 1427, startPoint y: 109, endPoint x: 16, endPoint y: 11, distance: 1414.8
click at [853, 387] on button "下一頁" at bounding box center [873, 384] width 62 height 33
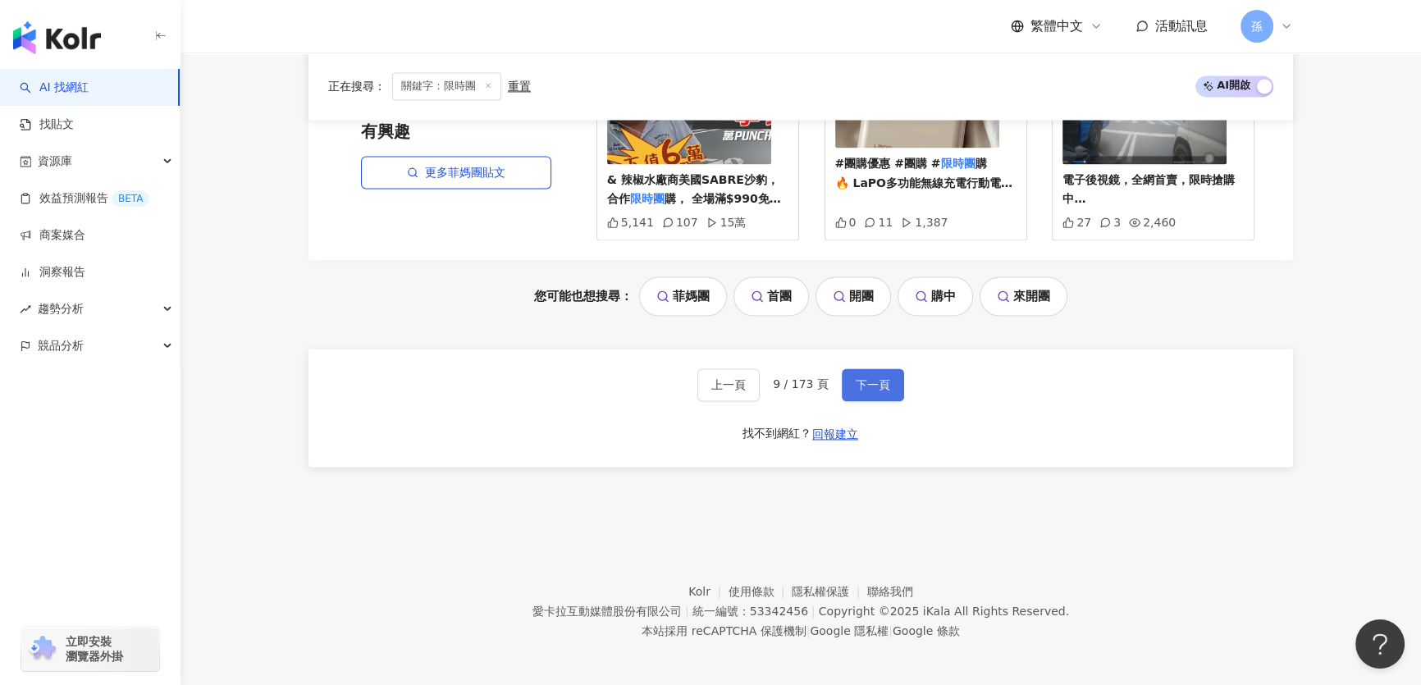
click at [874, 389] on button "下一頁" at bounding box center [873, 384] width 62 height 33
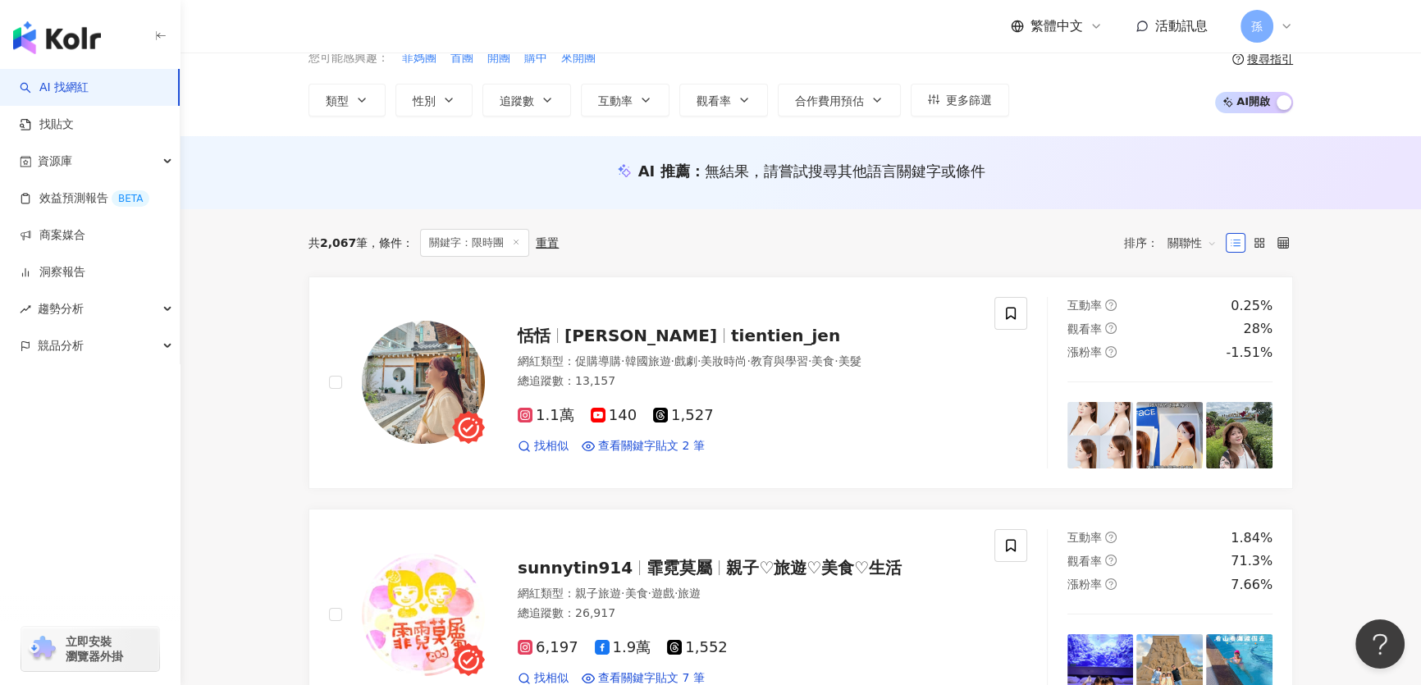
scroll to position [36, 0]
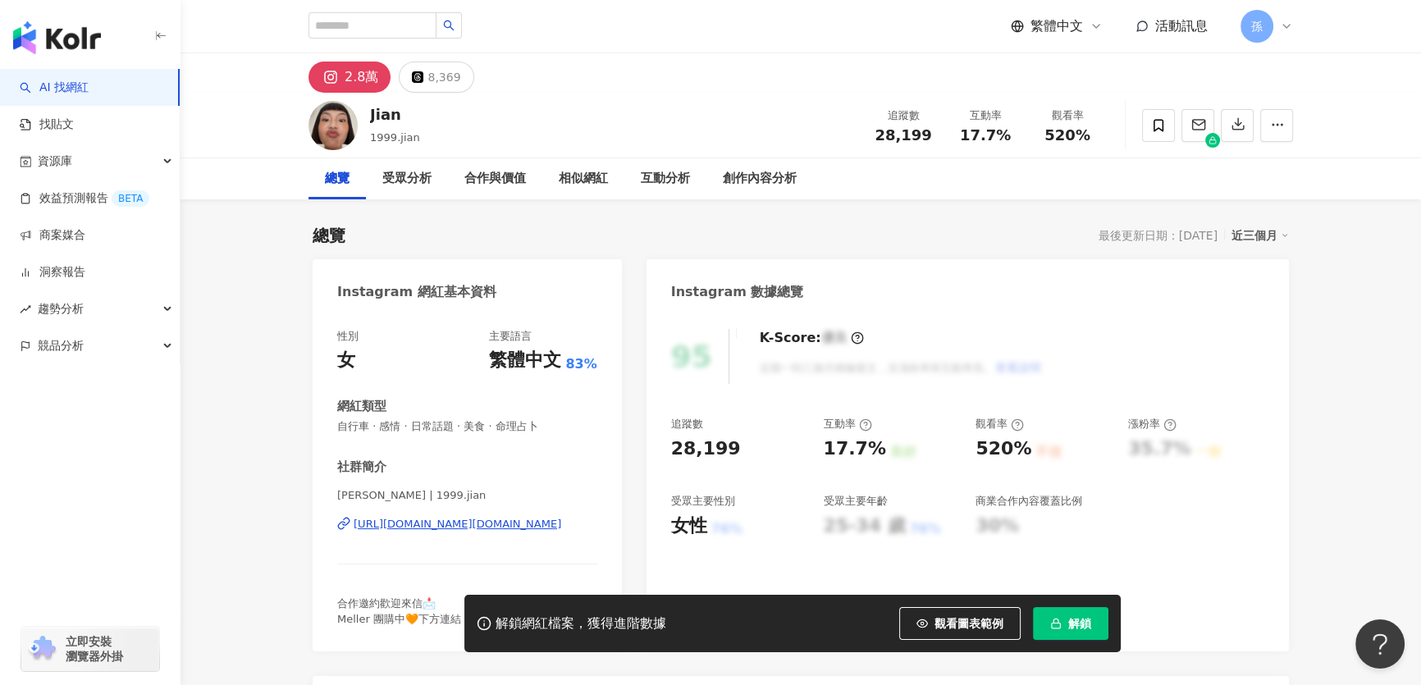
click at [408, 525] on div "[URL][DOMAIN_NAME][DOMAIN_NAME]" at bounding box center [458, 524] width 208 height 15
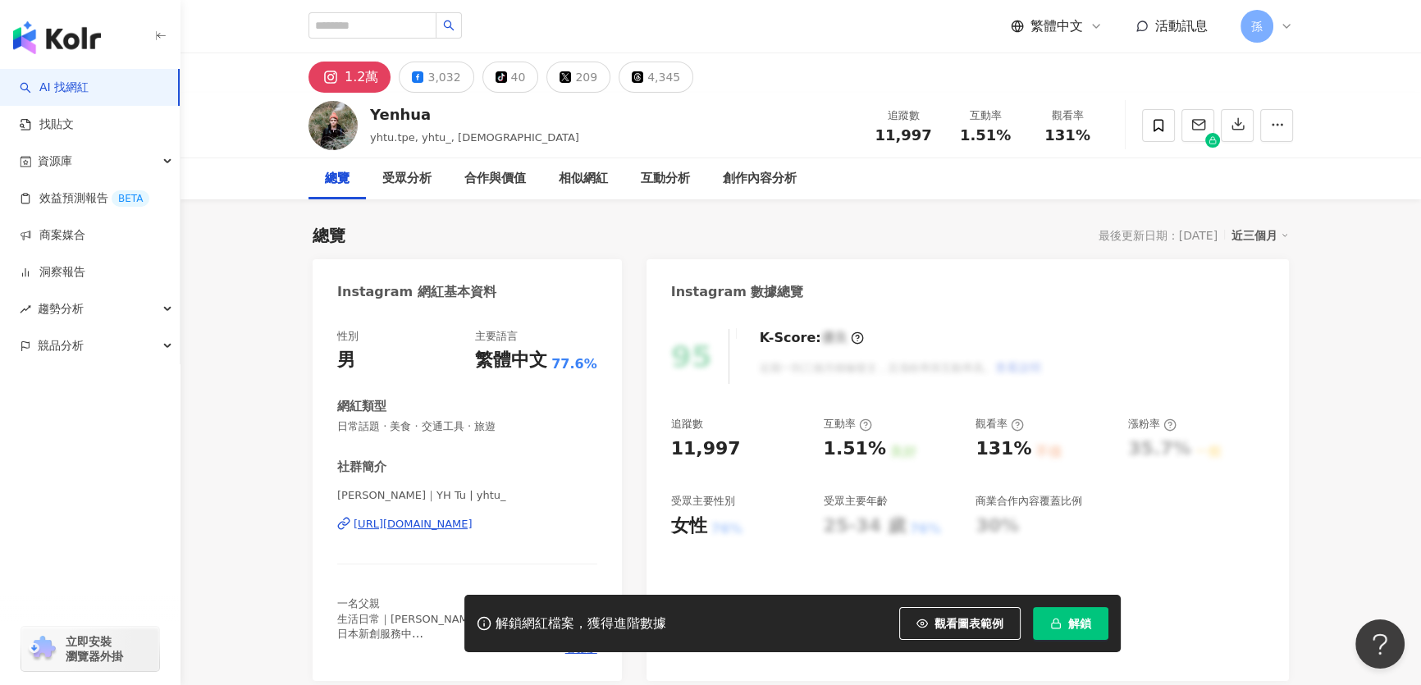
click at [416, 525] on div "[URL][DOMAIN_NAME]" at bounding box center [413, 524] width 119 height 15
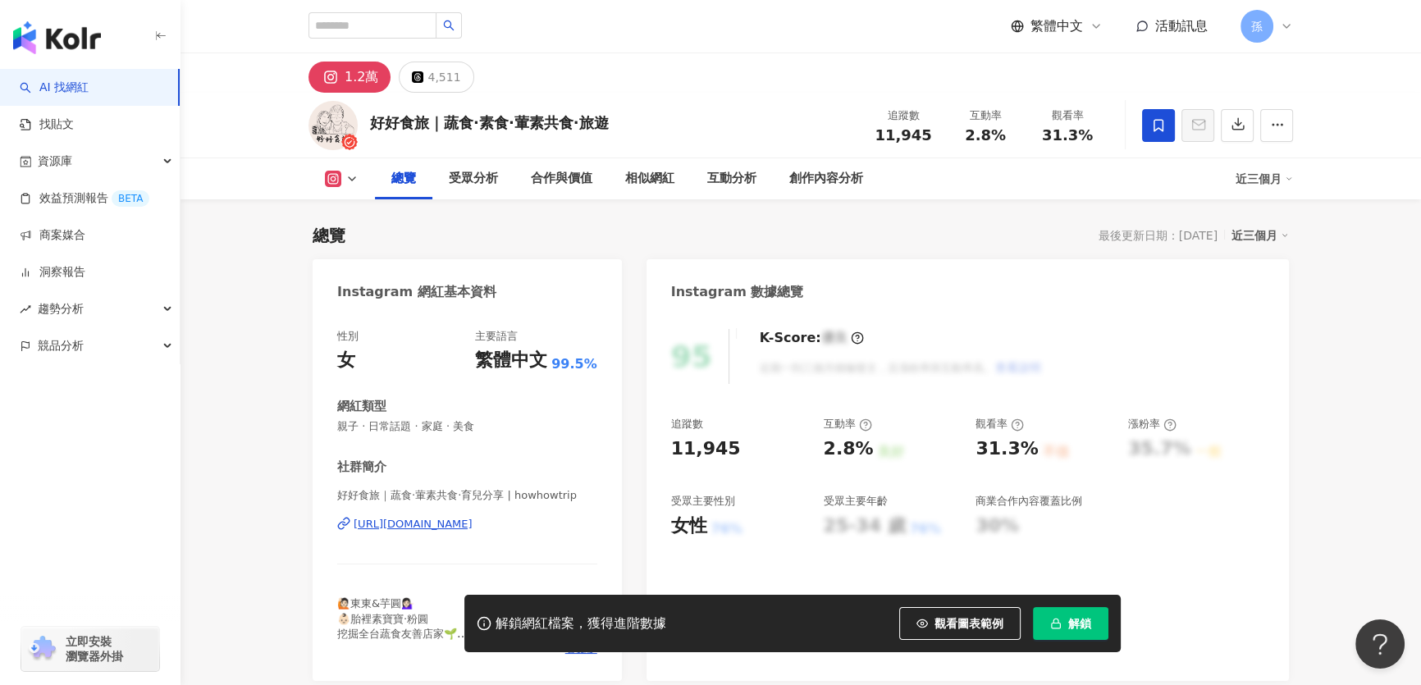
click at [468, 528] on div "https://www.instagram.com/howhowtrip/" at bounding box center [413, 524] width 119 height 15
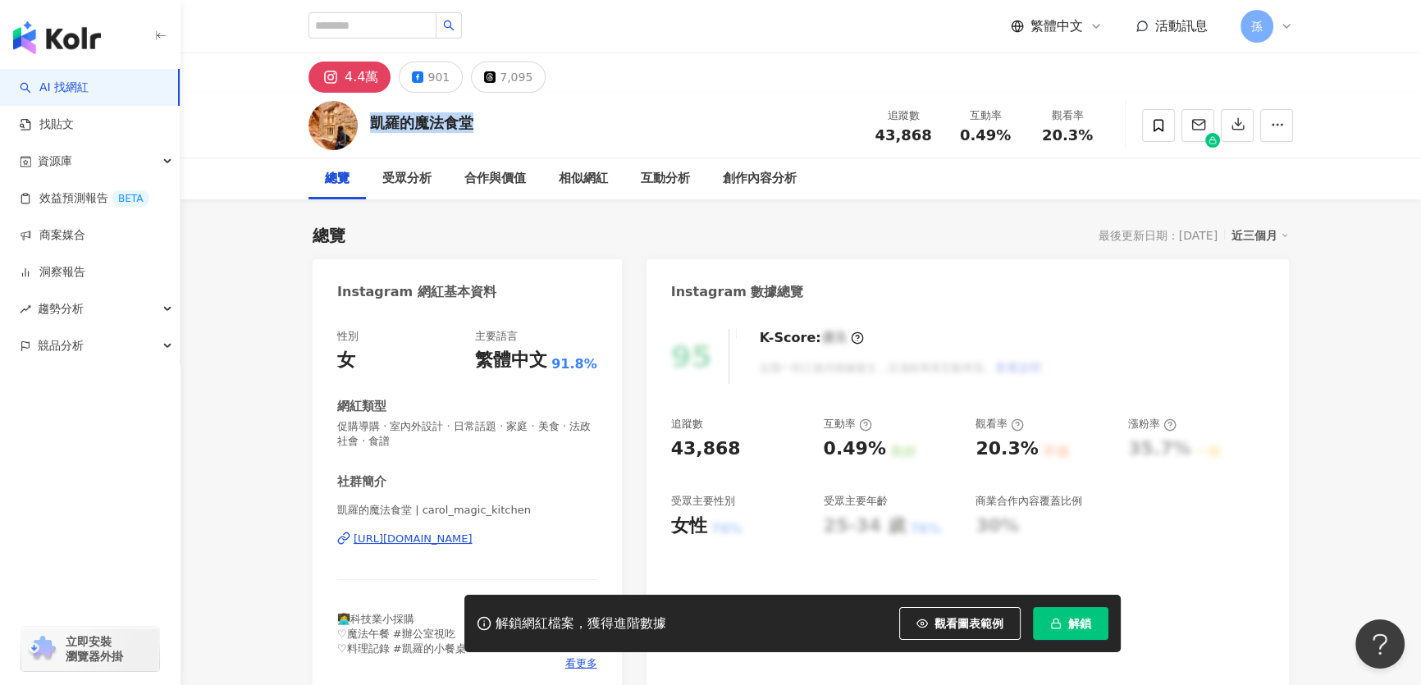
drag, startPoint x: 480, startPoint y: 124, endPoint x: 367, endPoint y: 123, distance: 113.2
click at [367, 123] on div "凱羅的魔法食堂 追蹤數 43,868 互動率 0.49% 觀看率 20.3%" at bounding box center [801, 125] width 1050 height 65
copy div "凱羅的魔法食堂"
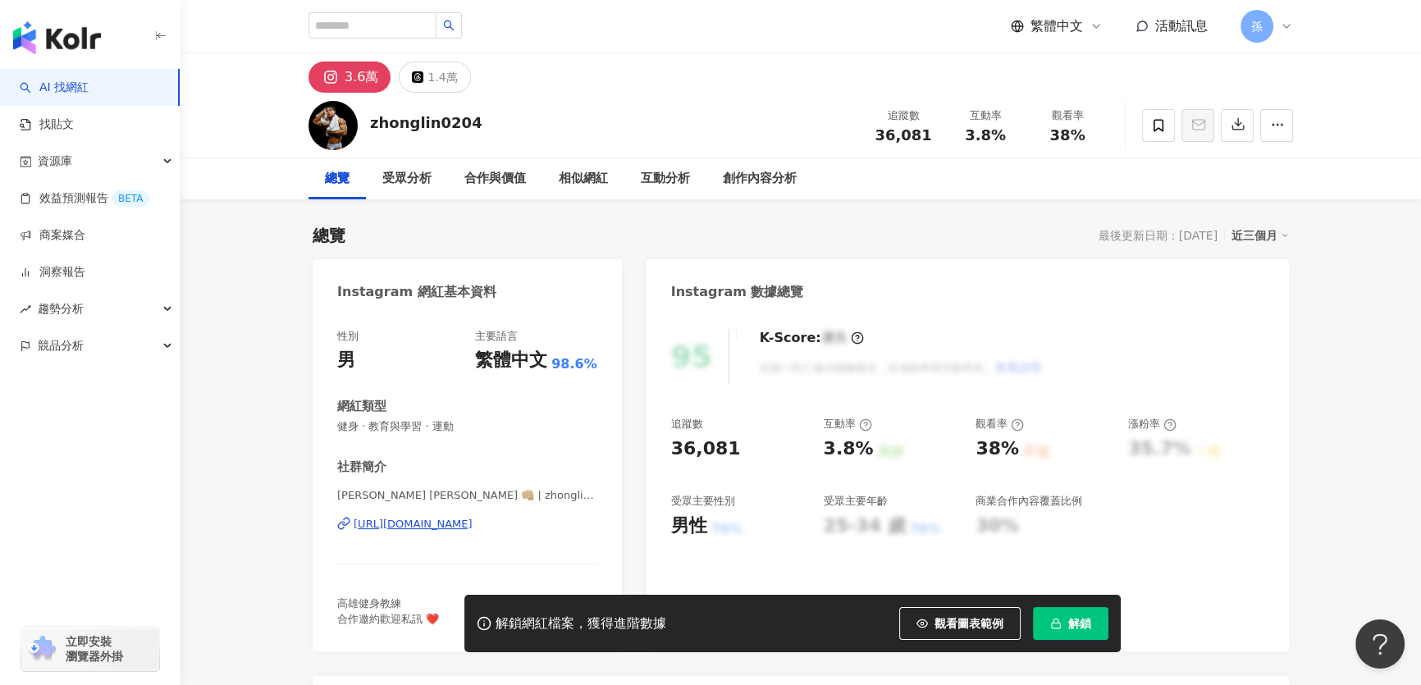
click at [473, 527] on div "https://www.instagram.com/zhonglin0204/" at bounding box center [413, 524] width 119 height 15
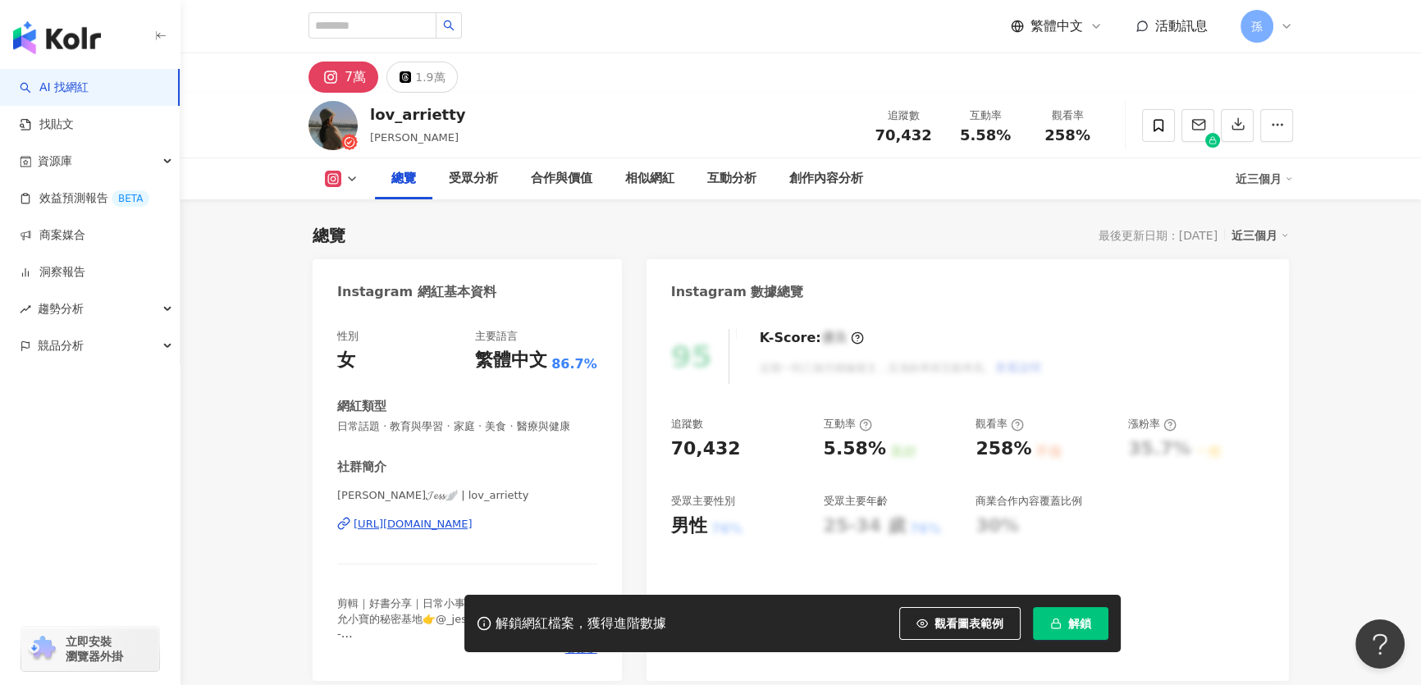
click at [473, 525] on div "[URL][DOMAIN_NAME]" at bounding box center [413, 524] width 119 height 15
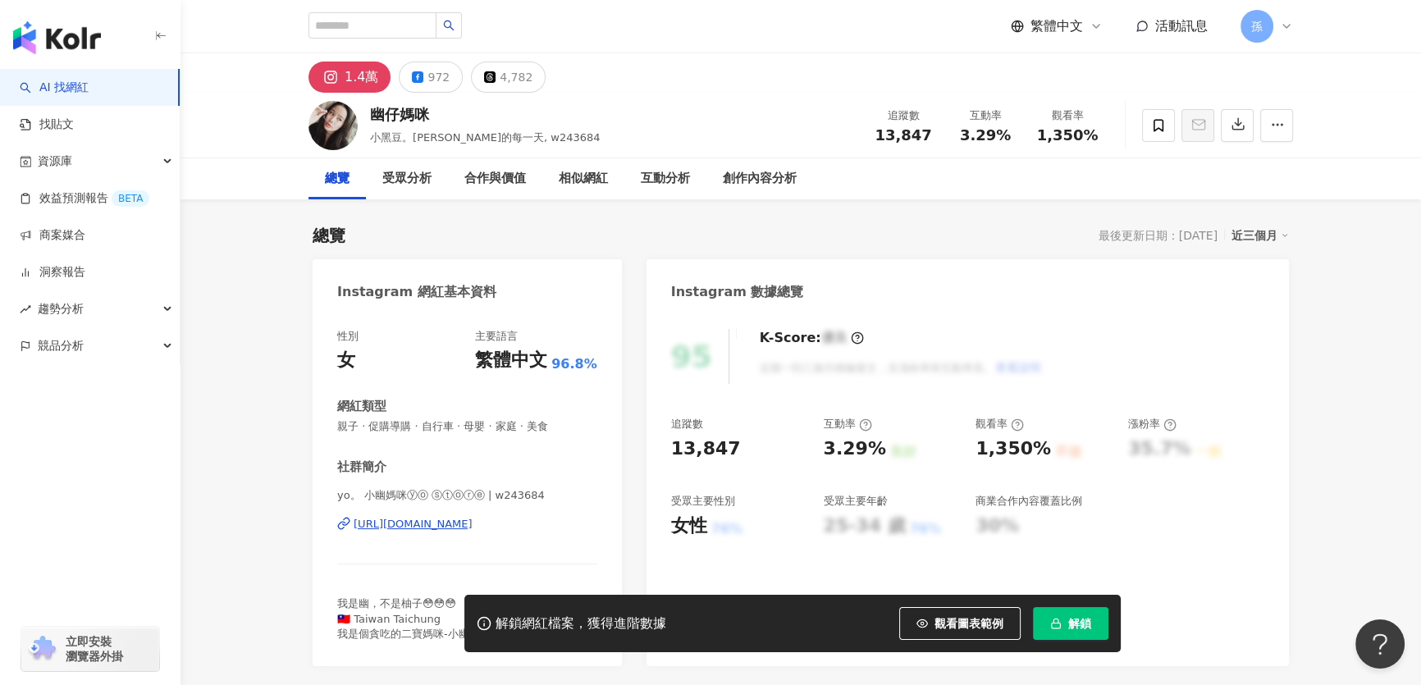
click at [385, 525] on div "[URL][DOMAIN_NAME]" at bounding box center [413, 524] width 119 height 15
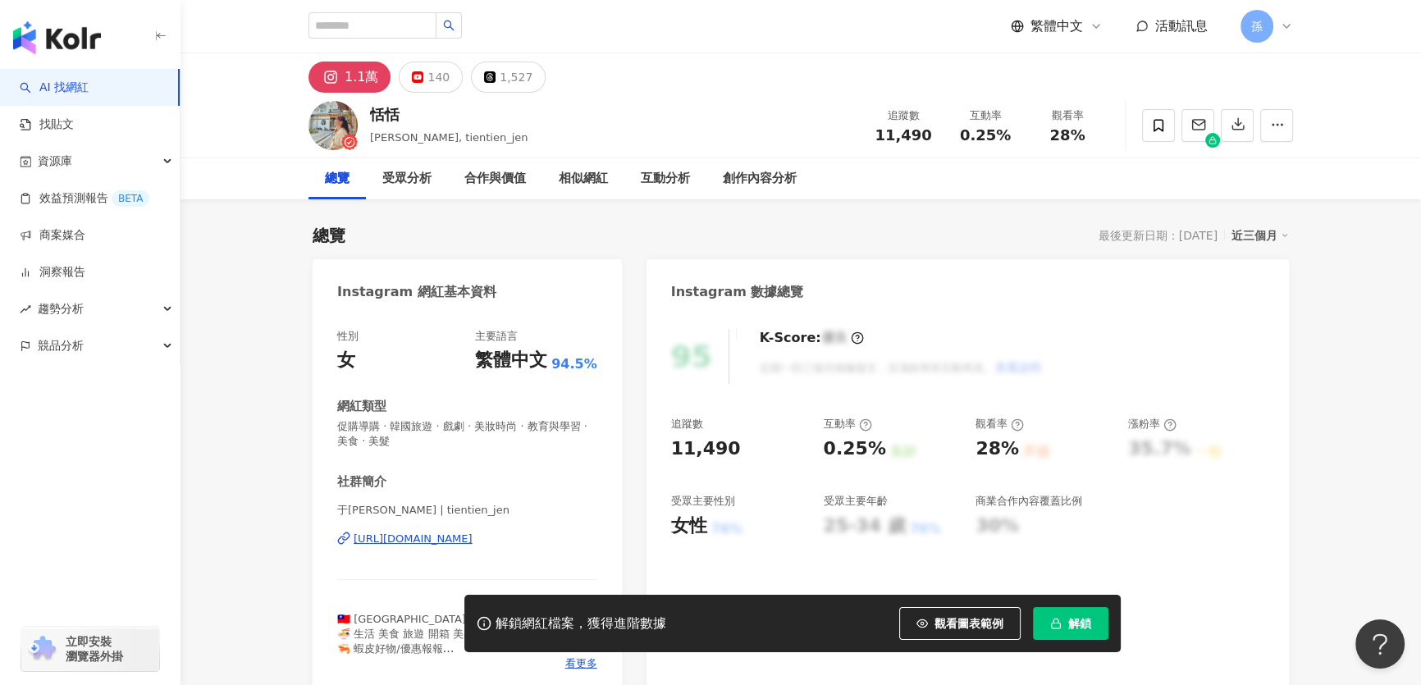
click at [406, 542] on div "[URL][DOMAIN_NAME]" at bounding box center [413, 539] width 119 height 15
